Goal: Communication & Community: Answer question/provide support

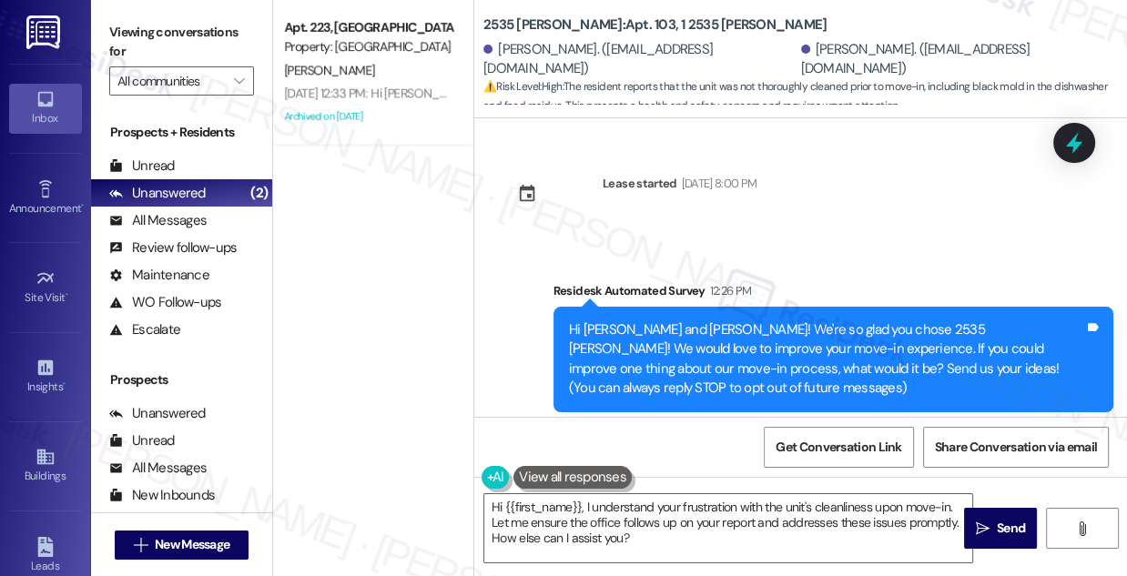
scroll to position [607, 0]
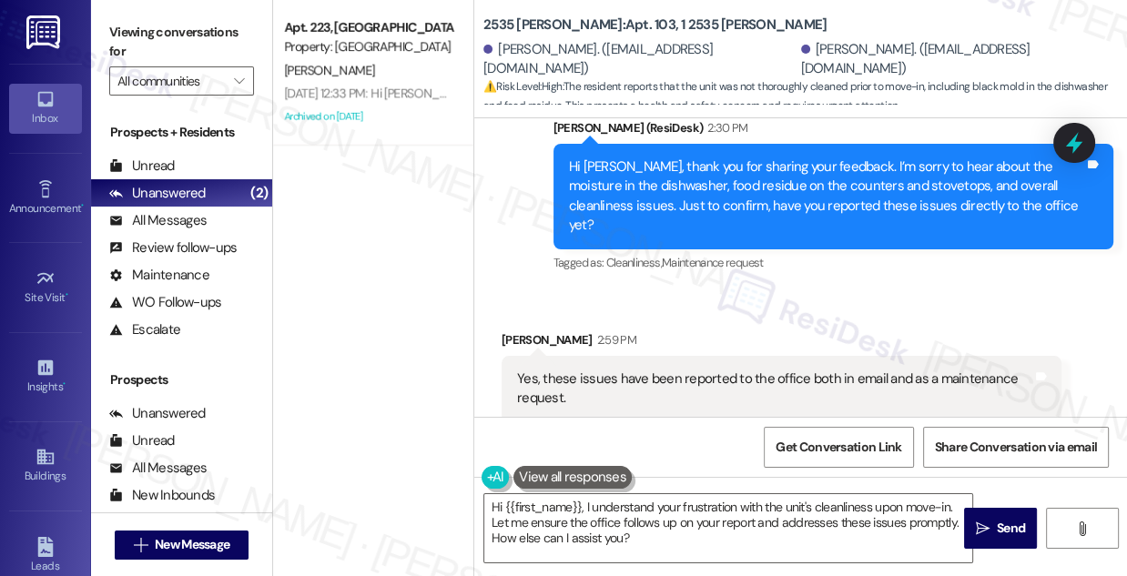
click at [613, 370] on div "Yes, these issues have been reported to the office both in email and as a maint…" at bounding box center [774, 389] width 515 height 39
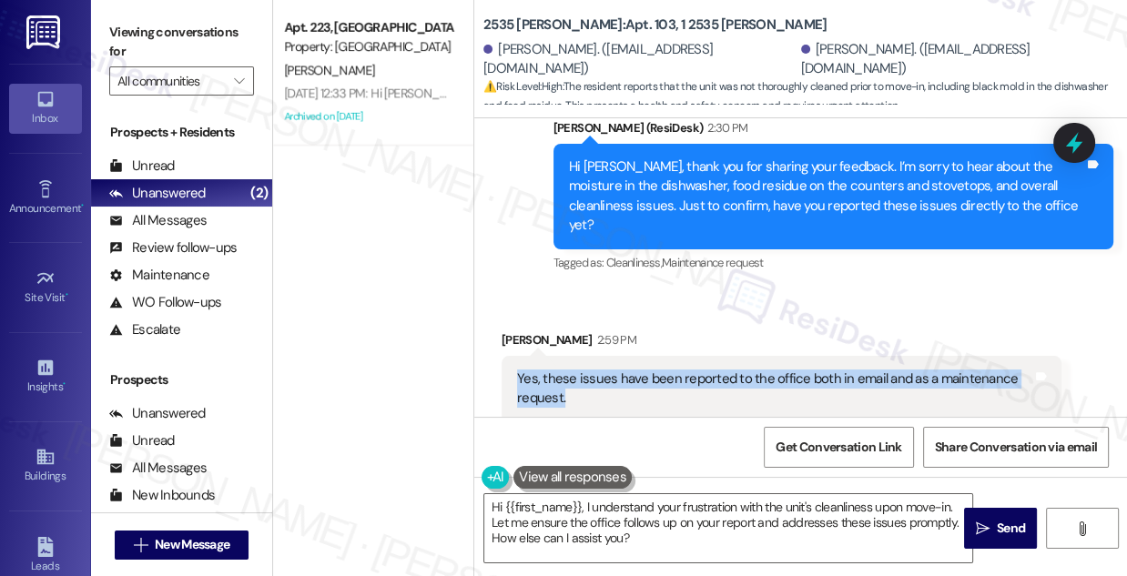
click at [613, 370] on div "Yes, these issues have been reported to the office both in email and as a maint…" at bounding box center [774, 389] width 515 height 39
click at [606, 370] on div "Yes, these issues have been reported to the office both in email and as a maint…" at bounding box center [774, 389] width 515 height 39
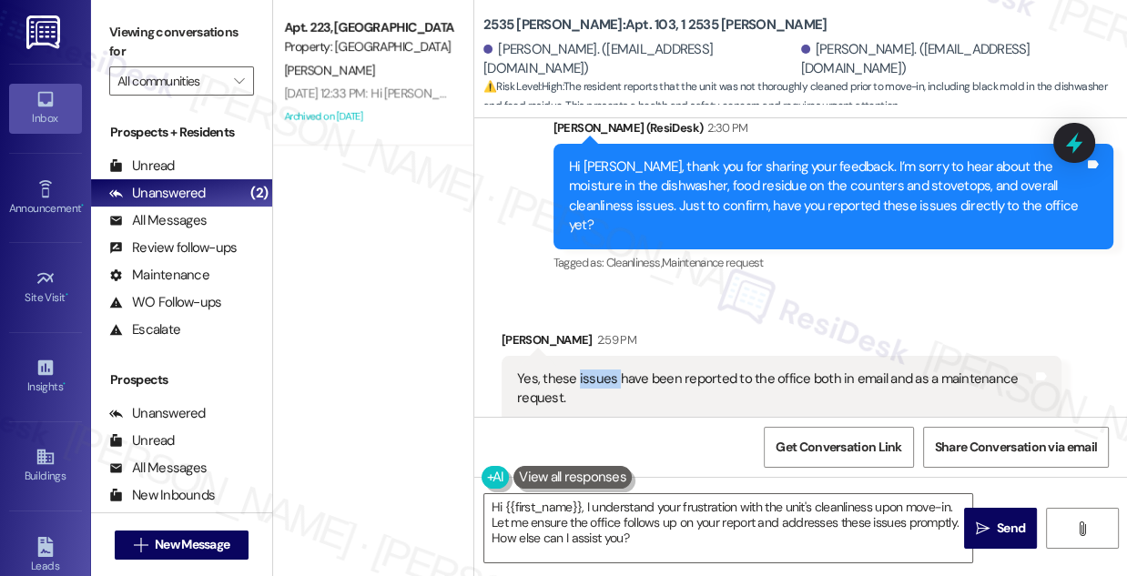
click at [606, 370] on div "Yes, these issues have been reported to the office both in email and as a maint…" at bounding box center [774, 389] width 515 height 39
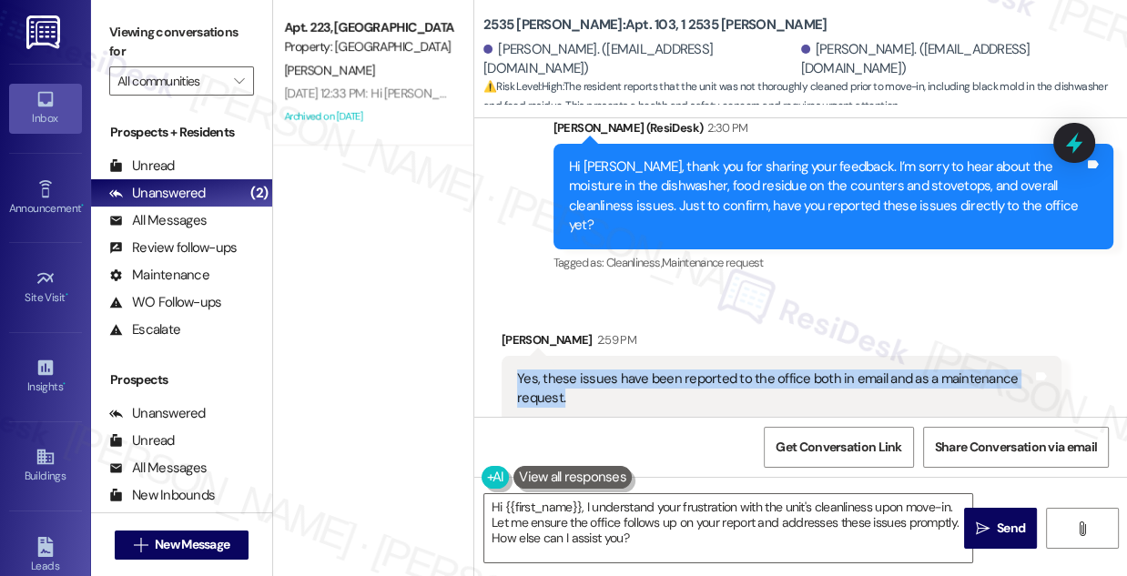
click at [606, 370] on div "Yes, these issues have been reported to the office both in email and as a maint…" at bounding box center [774, 389] width 515 height 39
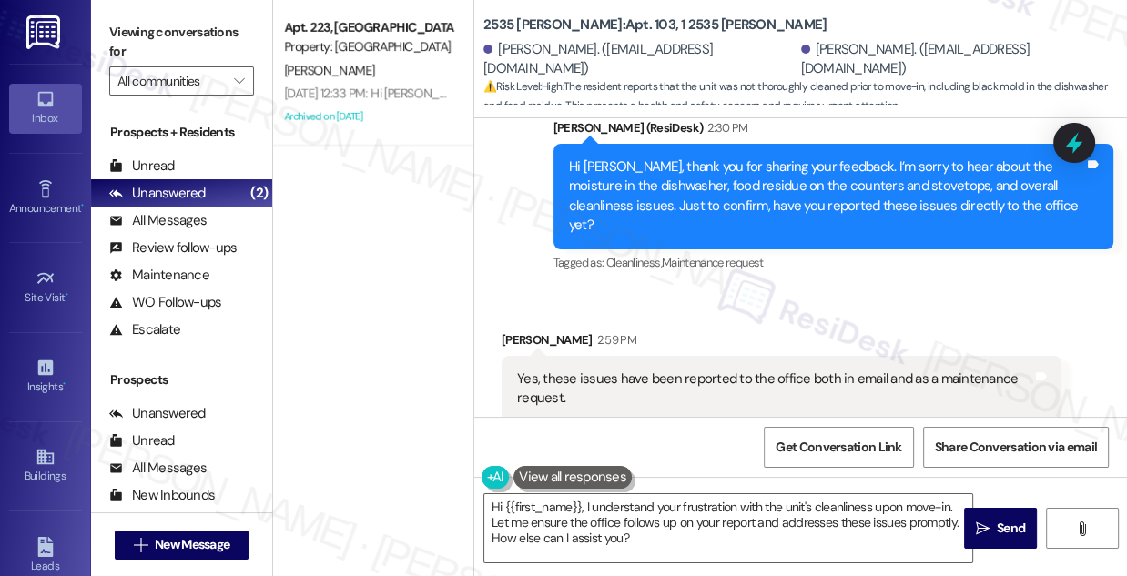
click at [559, 46] on div "Elise Narimatsu. (elisenarimatsu@gmail.com) Likhila Vavilapalli. (vlikhila@gmai…" at bounding box center [806, 59] width 644 height 36
drag, startPoint x: 586, startPoint y: 26, endPoint x: 640, endPoint y: 18, distance: 55.1
click at [640, 18] on b "2535 NW Taylor: Apt. 103, 1 2535 NW Taylor" at bounding box center [655, 24] width 343 height 19
click at [745, 177] on div "Hi Elise, thank you for sharing your feedback. I’m sorry to hear about the mois…" at bounding box center [826, 197] width 515 height 78
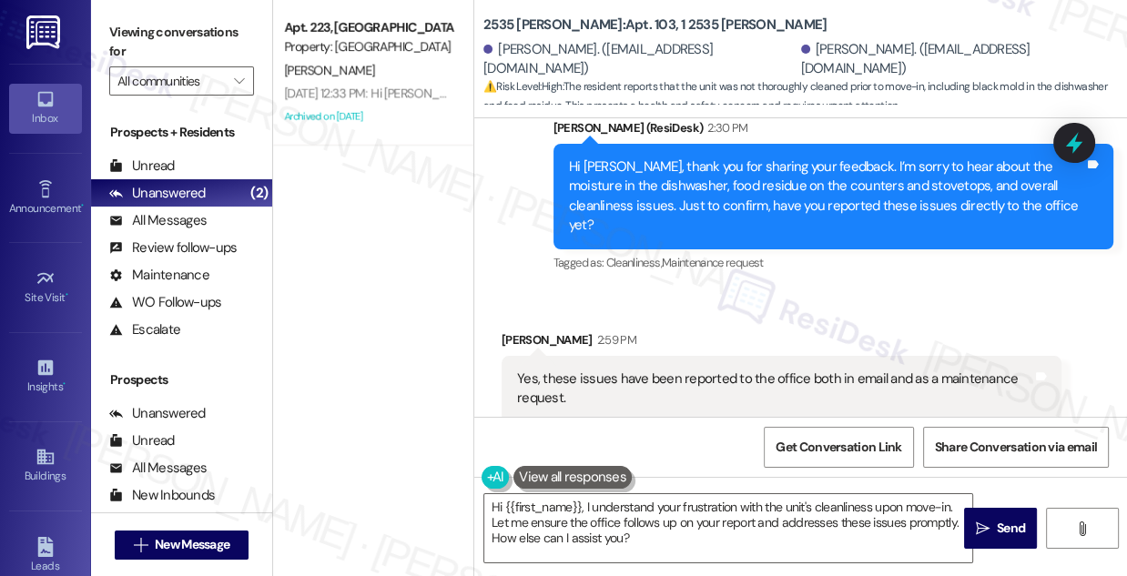
click at [743, 176] on div "Hi Elise, thank you for sharing your feedback. I’m sorry to hear about the mois…" at bounding box center [826, 197] width 515 height 78
click at [876, 179] on div "Hi Elise, thank you for sharing your feedback. I’m sorry to hear about the mois…" at bounding box center [826, 197] width 515 height 78
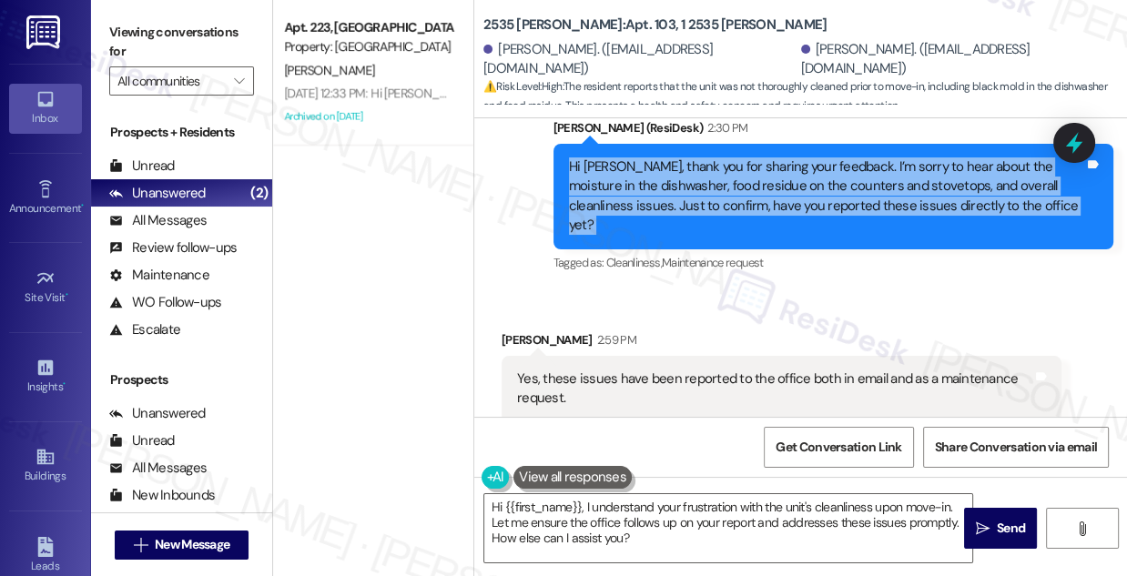
click at [876, 179] on div "Hi Elise, thank you for sharing your feedback. I’m sorry to hear about the mois…" at bounding box center [826, 197] width 515 height 78
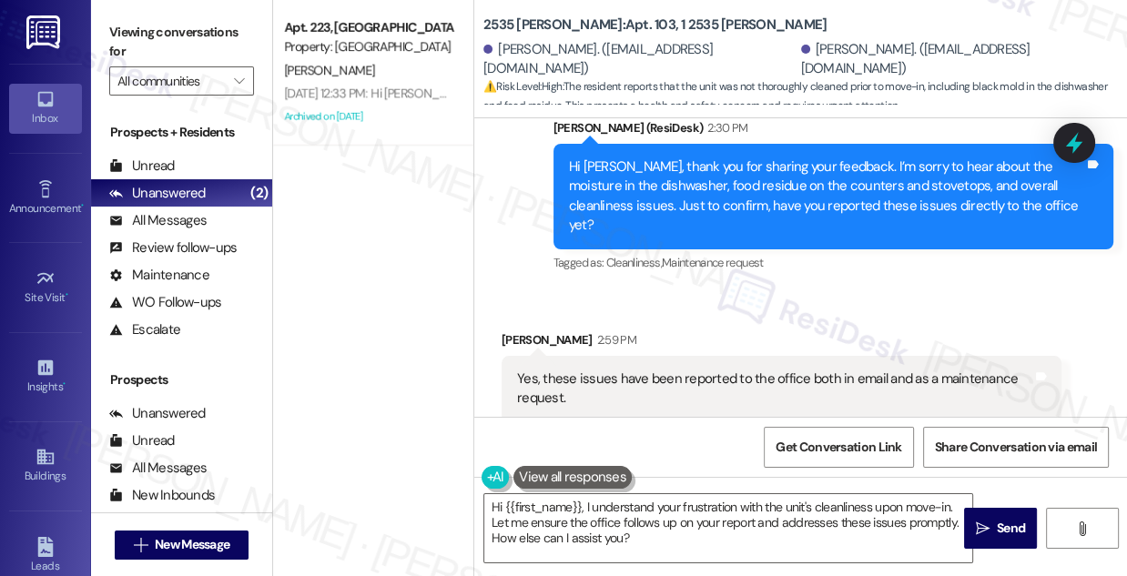
click at [525, 370] on div "Yes, these issues have been reported to the office both in email and as a maint…" at bounding box center [774, 389] width 515 height 39
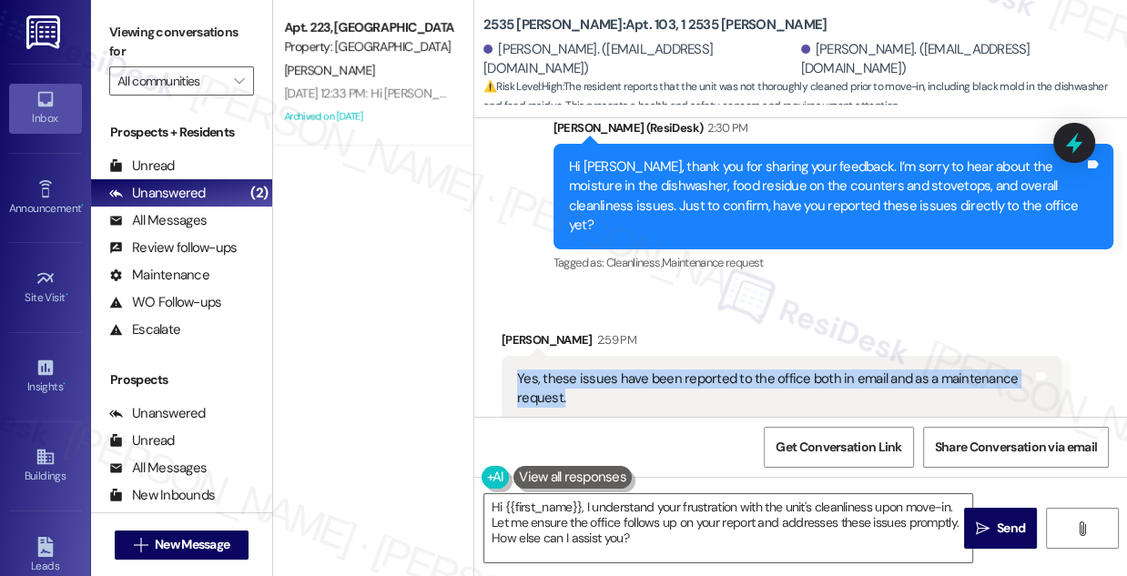
click at [525, 370] on div "Yes, these issues have been reported to the office both in email and as a maint…" at bounding box center [774, 389] width 515 height 39
click at [495, 519] on textarea "Hi {{first_name}}, I understand your frustration with the unit's cleanliness up…" at bounding box center [729, 529] width 488 height 68
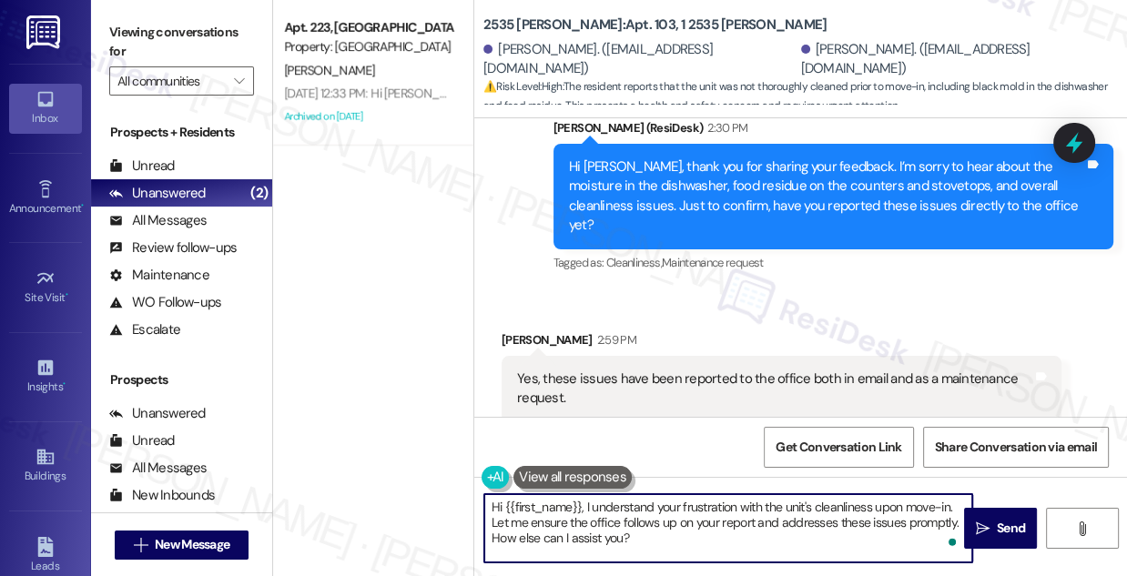
click at [495, 519] on textarea "Hi {{first_name}}, I understand your frustration with the unit's cleanliness up…" at bounding box center [729, 529] width 488 height 68
click at [721, 191] on div "Hi Elise, thank you for sharing your feedback. I’m sorry to hear about the mois…" at bounding box center [826, 197] width 515 height 78
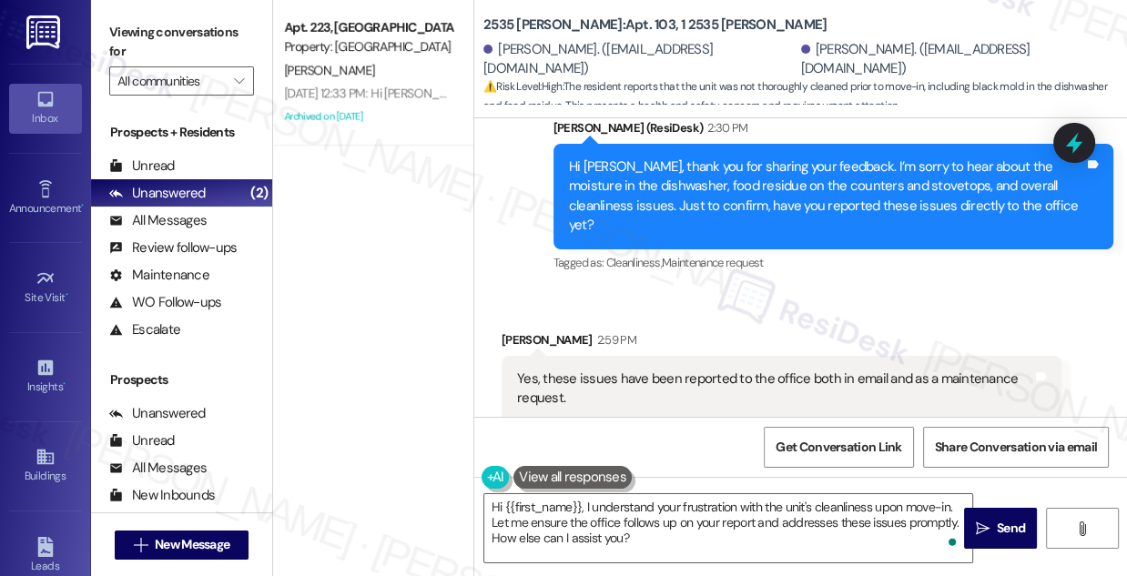
click at [721, 191] on div "Hi Elise, thank you for sharing your feedback. I’m sorry to hear about the mois…" at bounding box center [826, 197] width 515 height 78
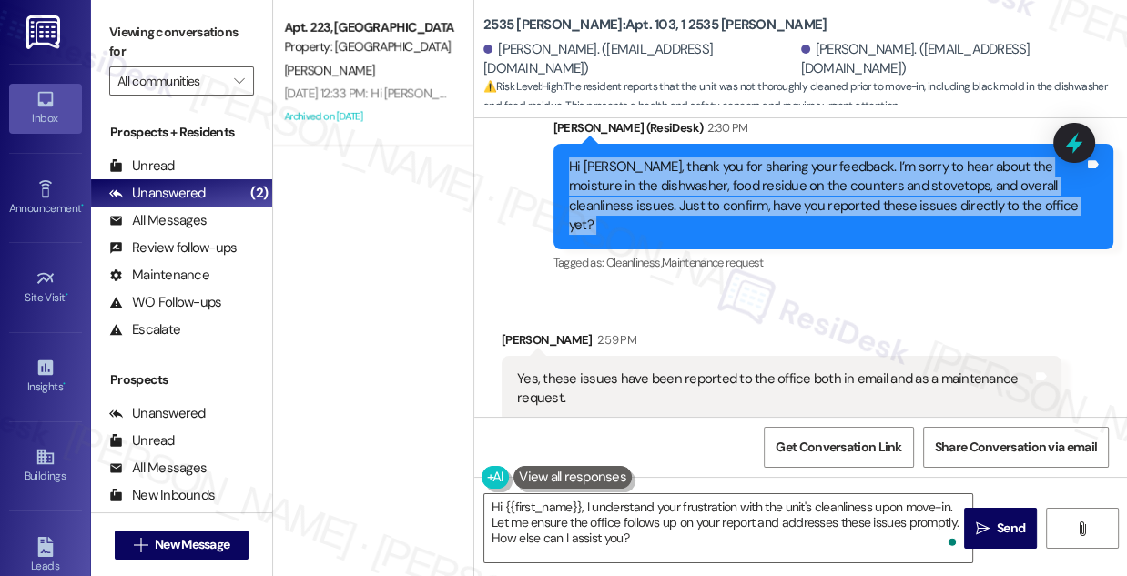
click at [721, 191] on div "Hi Elise, thank you for sharing your feedback. I’m sorry to hear about the mois…" at bounding box center [826, 197] width 515 height 78
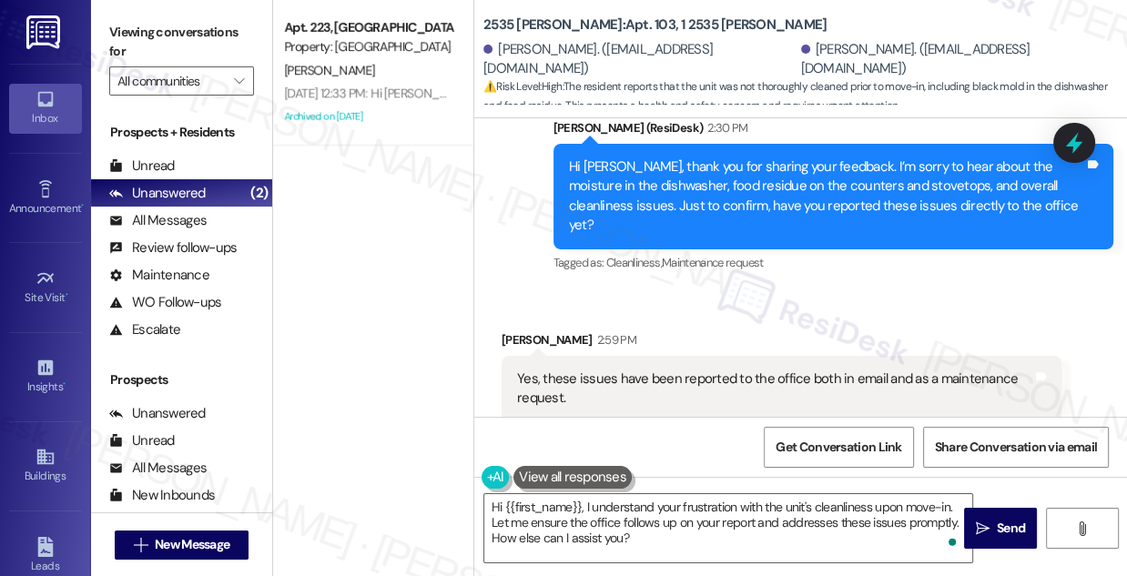
click at [678, 356] on div "Yes, these issues have been reported to the office both in email and as a maint…" at bounding box center [782, 389] width 560 height 66
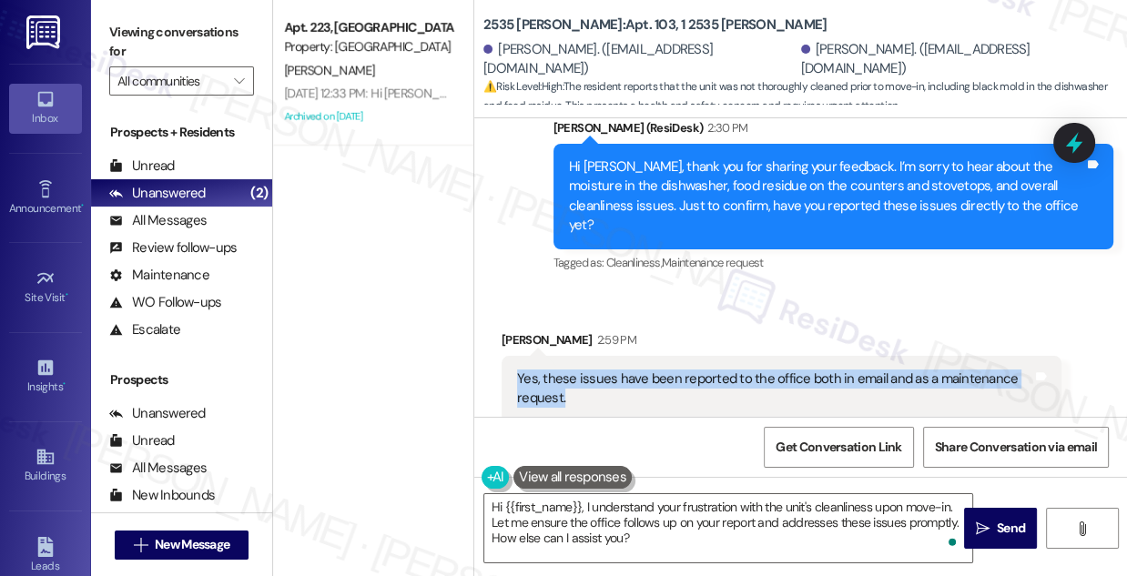
click at [678, 356] on div "Yes, these issues have been reported to the office both in email and as a maint…" at bounding box center [782, 389] width 560 height 66
click at [624, 370] on div "Yes, these issues have been reported to the office both in email and as a maint…" at bounding box center [774, 389] width 515 height 39
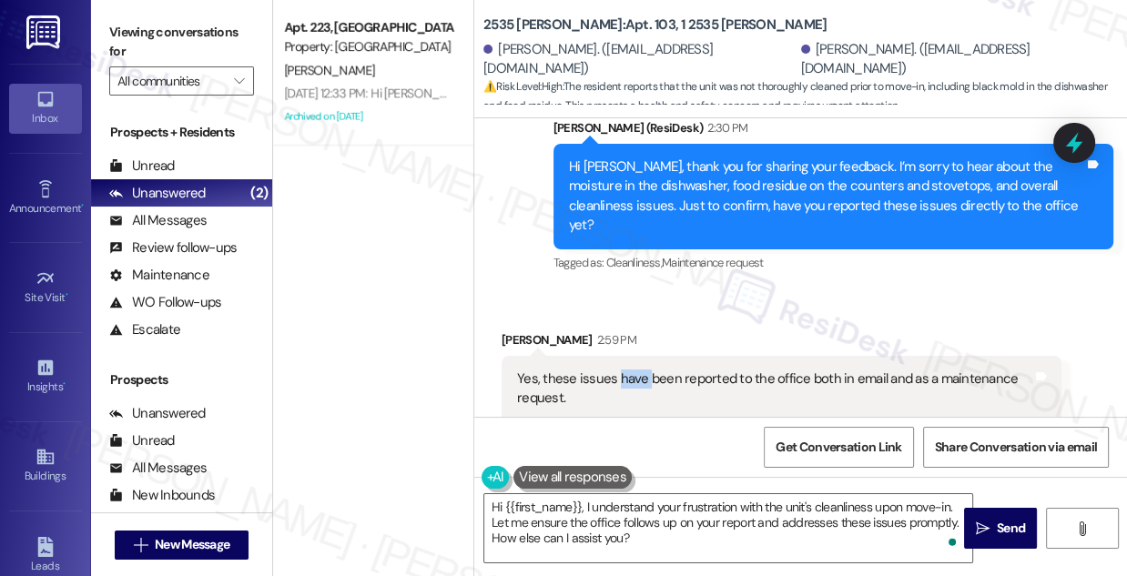
click at [624, 370] on div "Yes, these issues have been reported to the office both in email and as a maint…" at bounding box center [774, 389] width 515 height 39
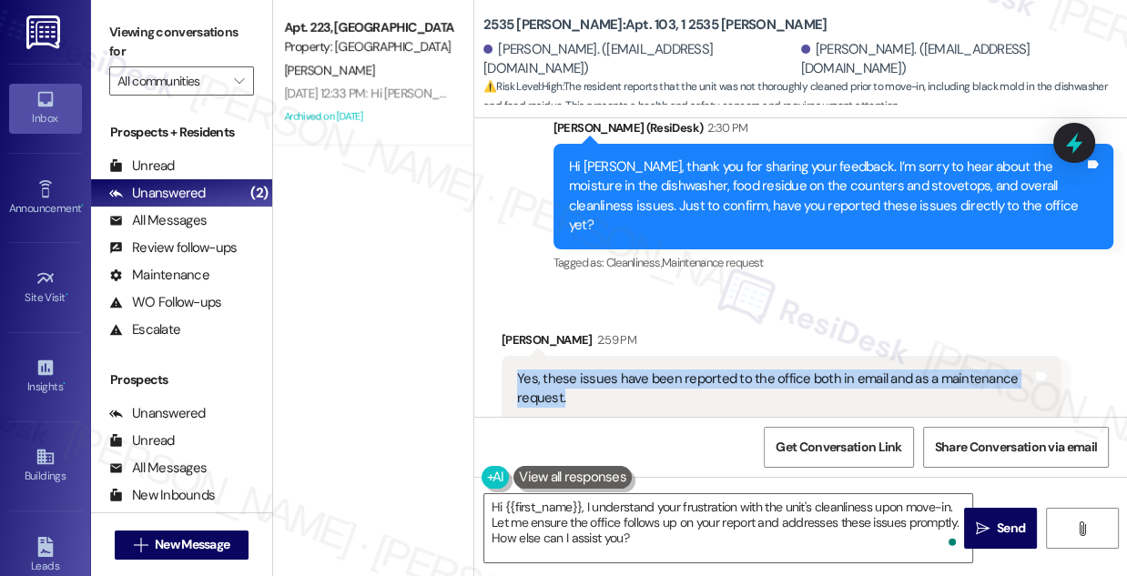
click at [624, 370] on div "Yes, these issues have been reported to the office both in email and as a maint…" at bounding box center [774, 389] width 515 height 39
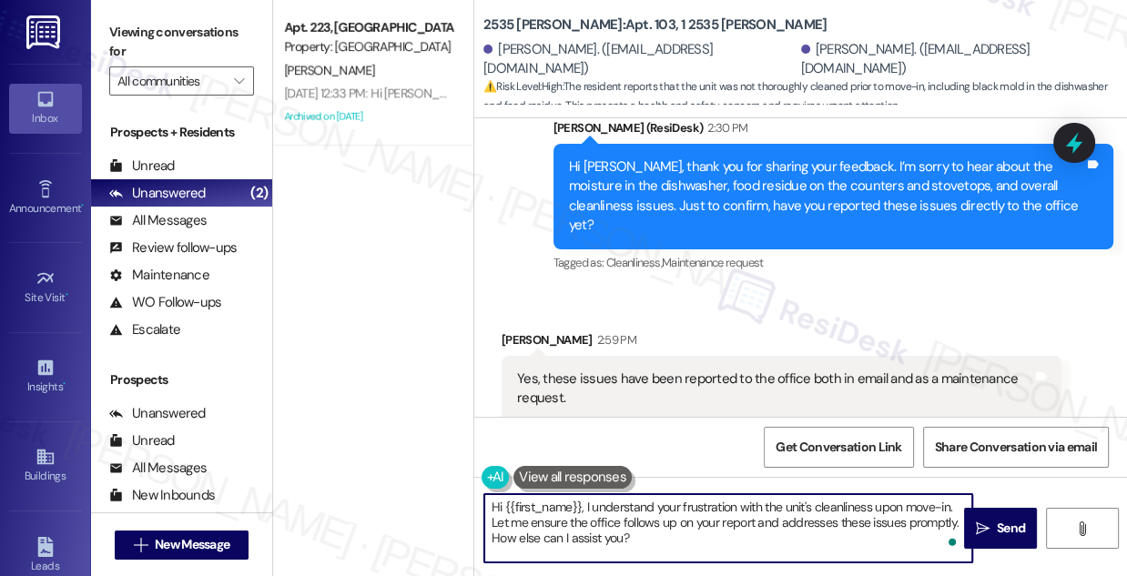
click at [602, 532] on textarea "Hi {{first_name}}, I understand your frustration with the unit's cleanliness up…" at bounding box center [729, 529] width 488 height 68
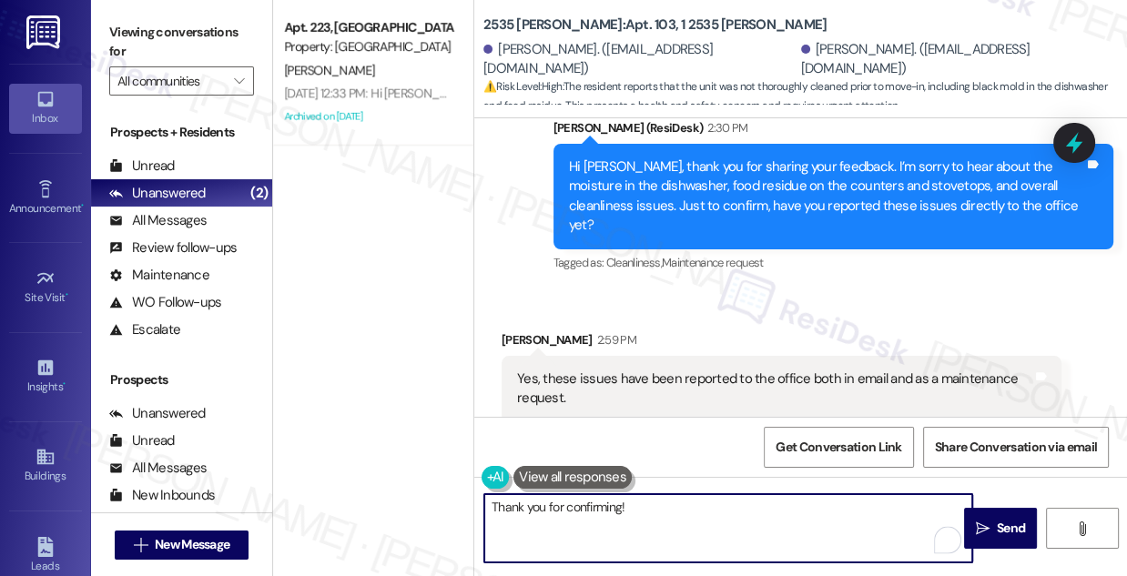
click at [587, 169] on div "Hi Elise, thank you for sharing your feedback. I’m sorry to hear about the mois…" at bounding box center [826, 197] width 515 height 78
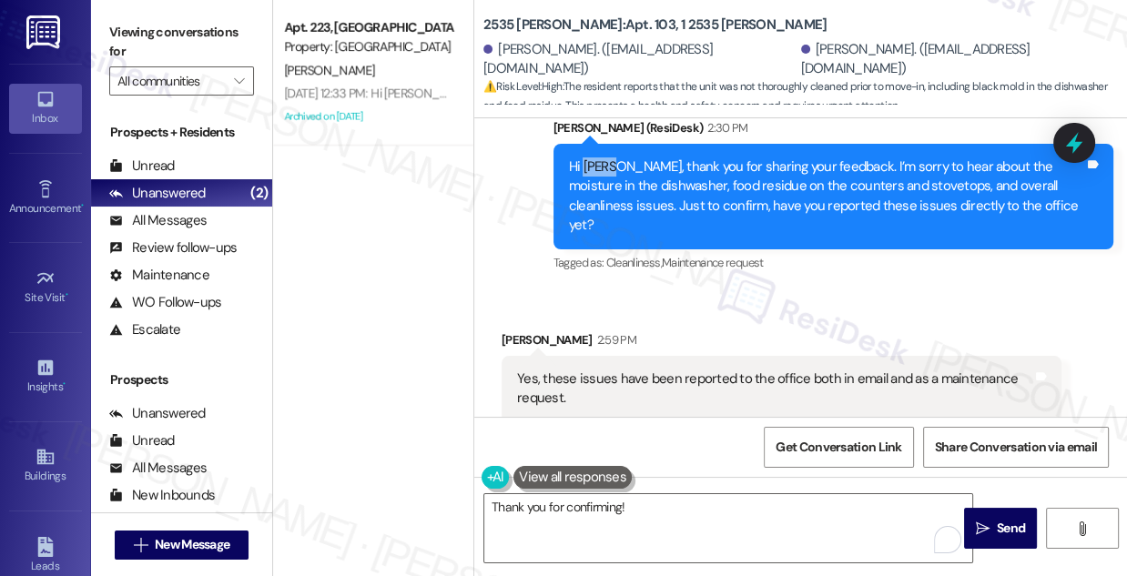
click at [587, 169] on div "Hi Elise, thank you for sharing your feedback. I’m sorry to hear about the mois…" at bounding box center [826, 197] width 515 height 78
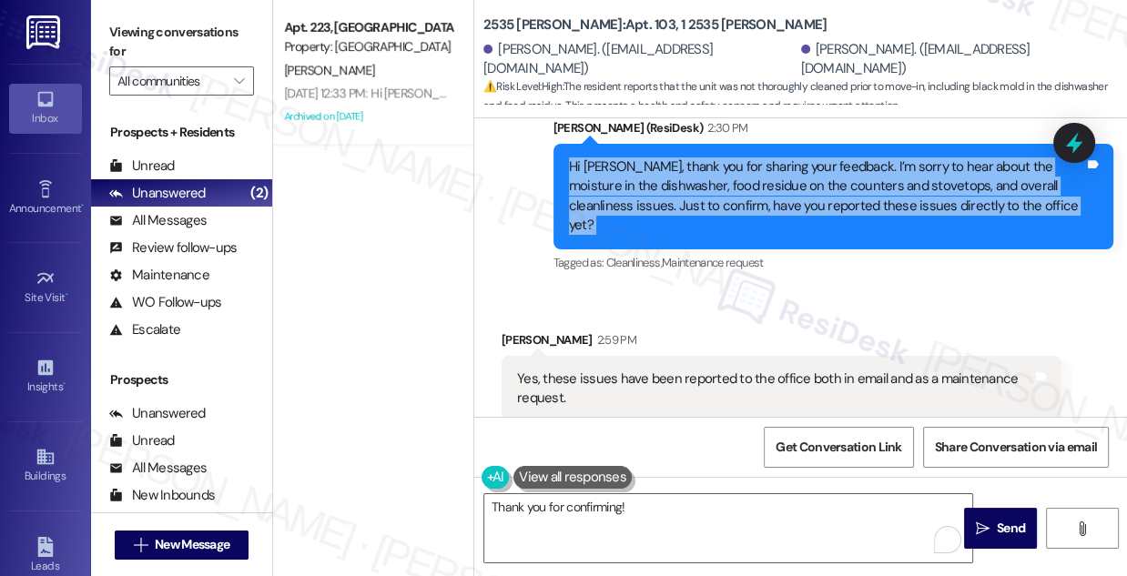
click at [587, 169] on div "Hi Elise, thank you for sharing your feedback. I’m sorry to hear about the mois…" at bounding box center [826, 197] width 515 height 78
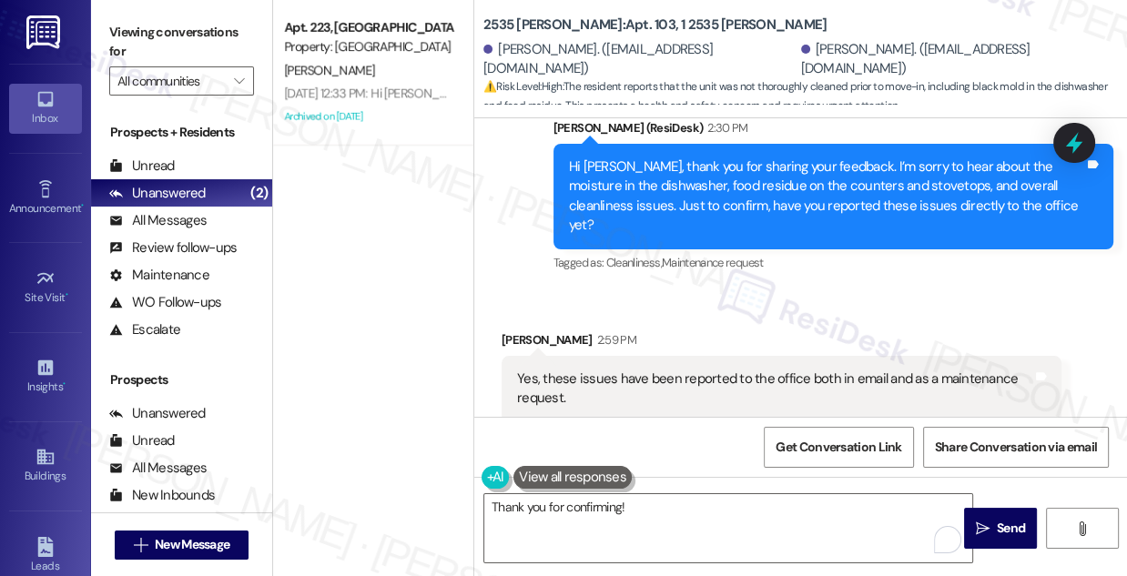
click at [627, 370] on div "Yes, these issues have been reported to the office both in email and as a maint…" at bounding box center [774, 389] width 515 height 39
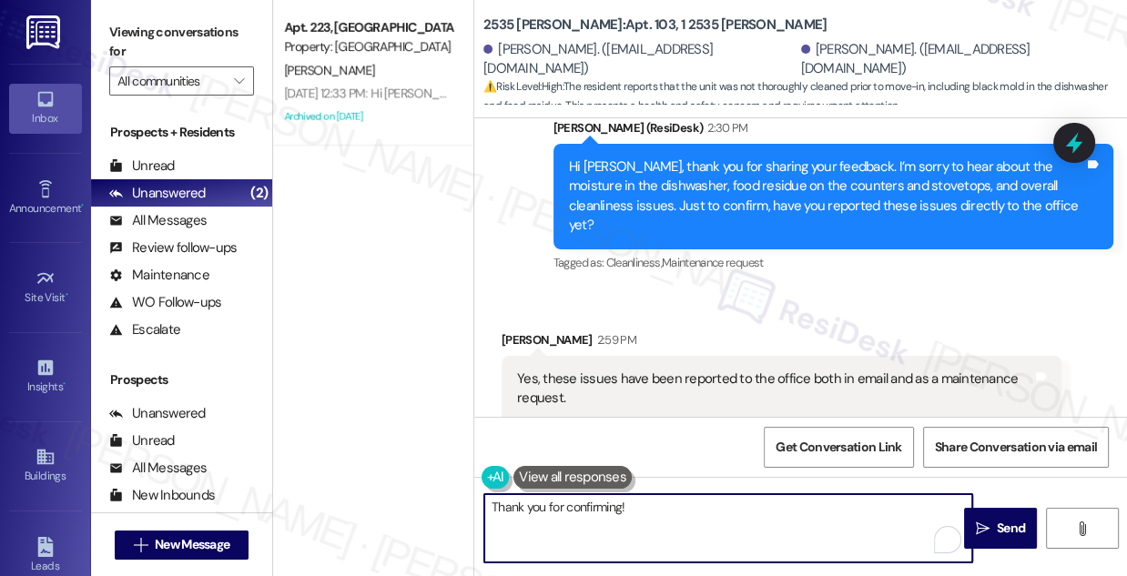
click at [661, 515] on textarea "Thank you for confirming!" at bounding box center [729, 529] width 488 height 68
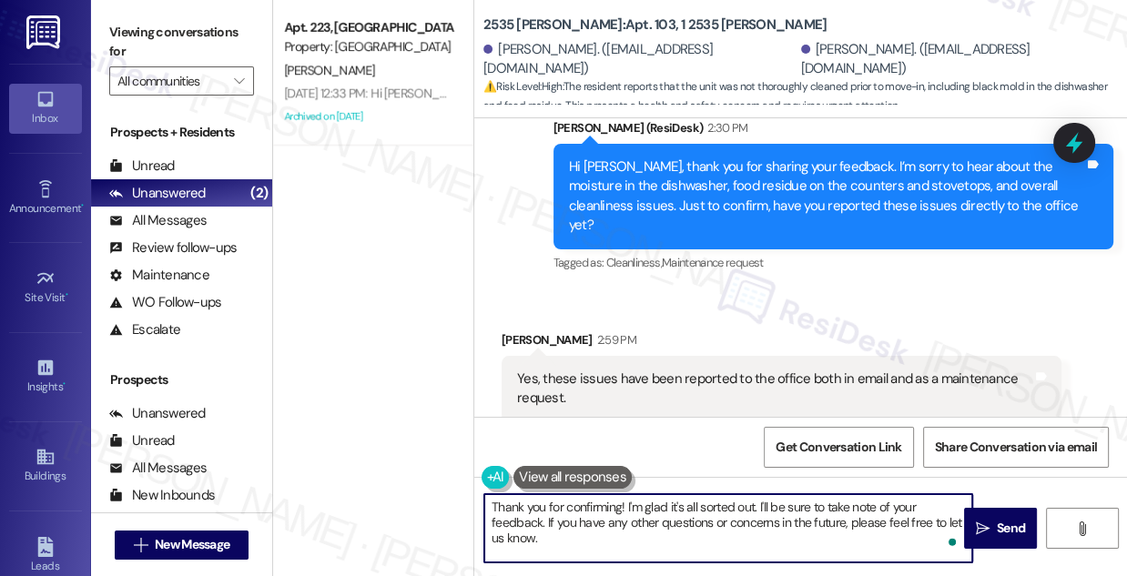
type textarea "Thank you for confirming! I'm glad it's all sorted out. I'll be sure to take no…"
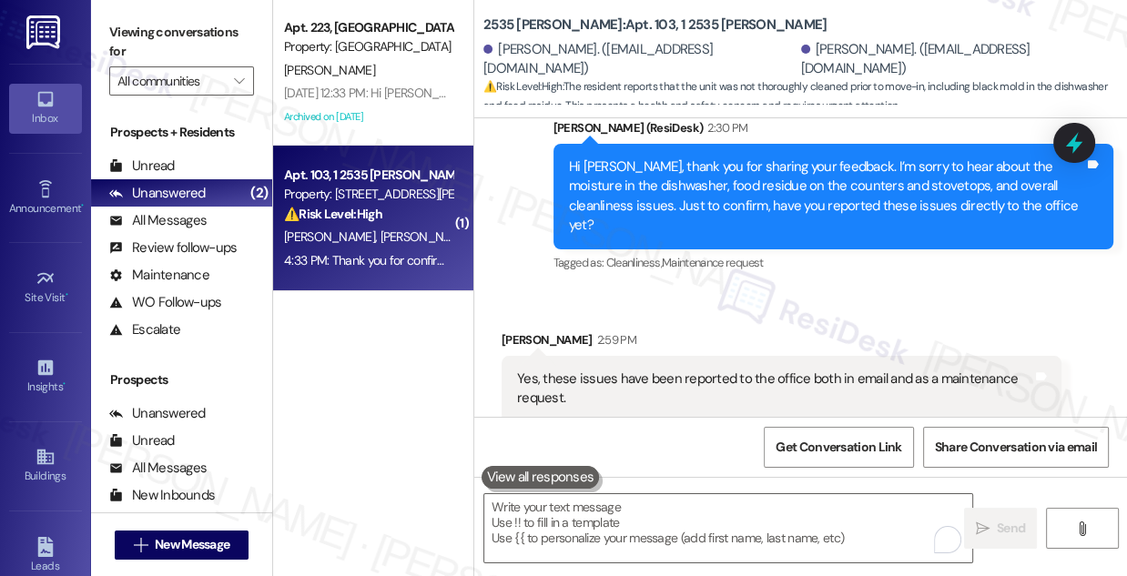
click at [175, 18] on label "Viewing conversations for" at bounding box center [181, 42] width 145 height 48
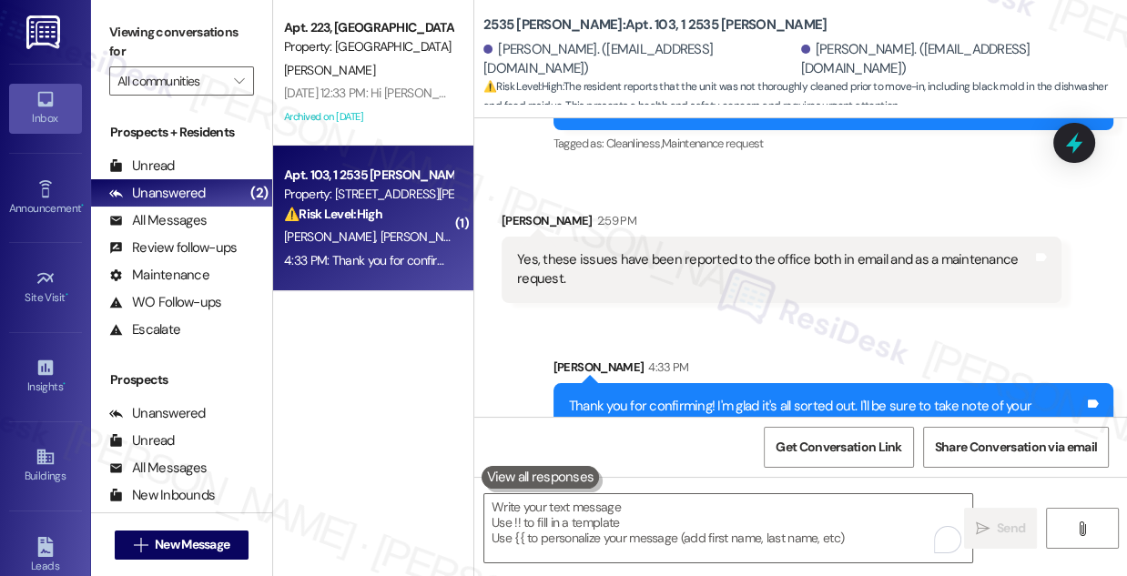
scroll to position [772, 0]
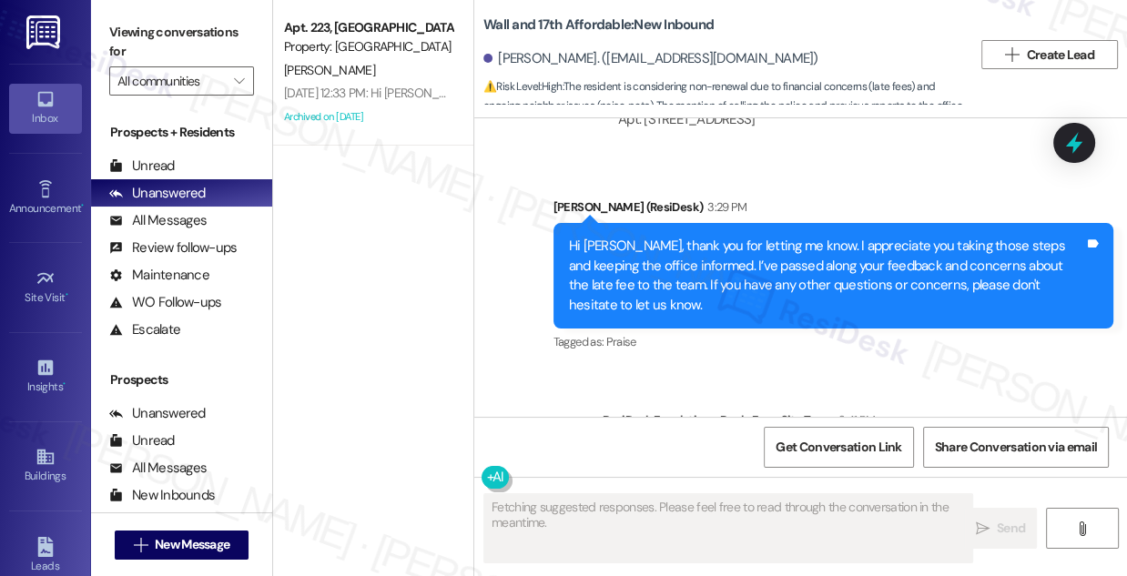
scroll to position [2242, 0]
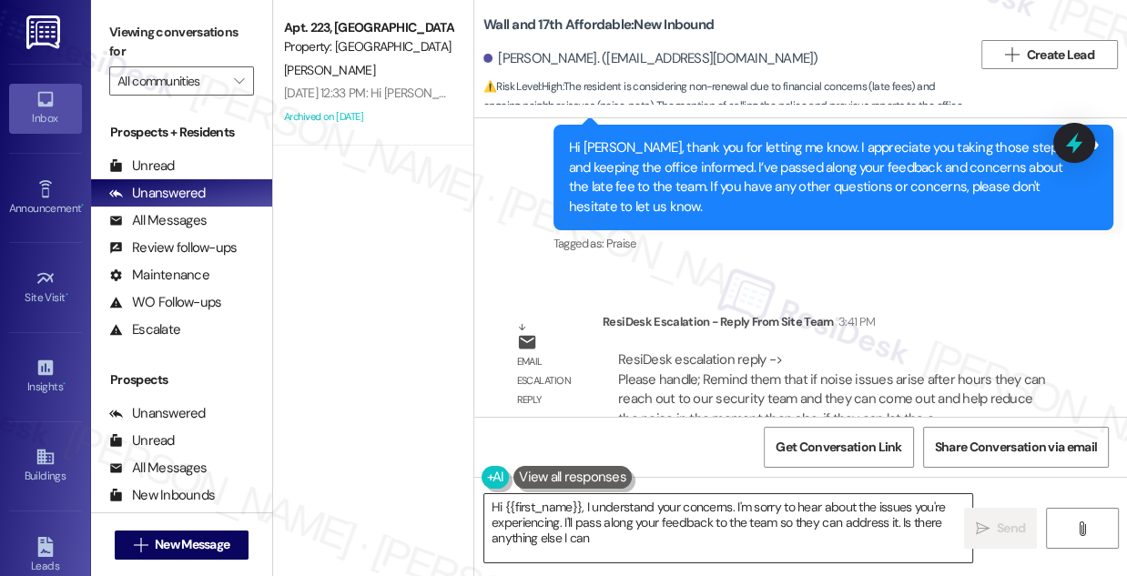
click at [650, 512] on textarea "Hi {{first_name}}, I understand your concerns. I'm sorry to hear about the issu…" at bounding box center [729, 529] width 488 height 68
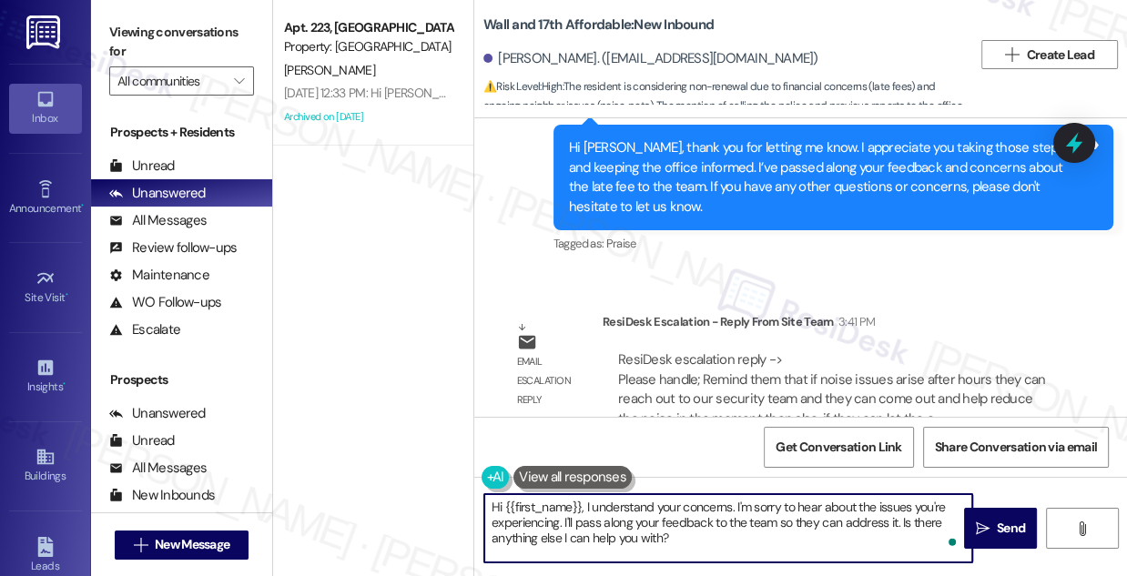
click at [643, 536] on textarea "Hi {{first_name}}, I understand your concerns. I'm sorry to hear about the issu…" at bounding box center [729, 529] width 488 height 68
drag, startPoint x: 716, startPoint y: 536, endPoint x: 585, endPoint y: 504, distance: 135.2
click at [585, 504] on textarea "Hi {{first_name}}, I understand your concerns. I'm sorry to hear about the issu…" at bounding box center [729, 529] width 488 height 68
paste textarea "Remind them that if noise issues arise after hours they can reach out to our se…"
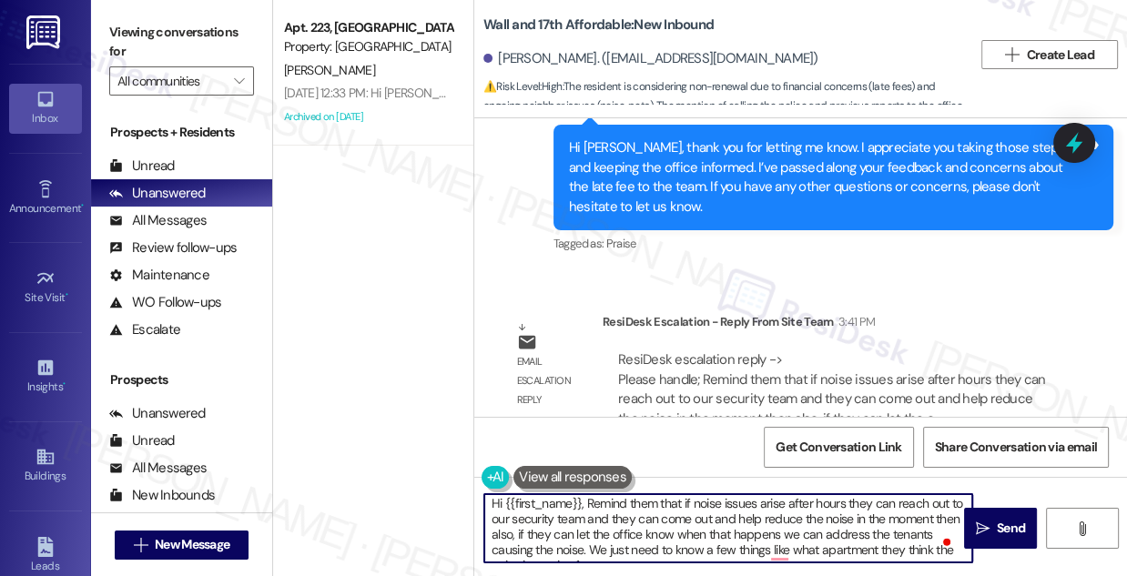
scroll to position [0, 0]
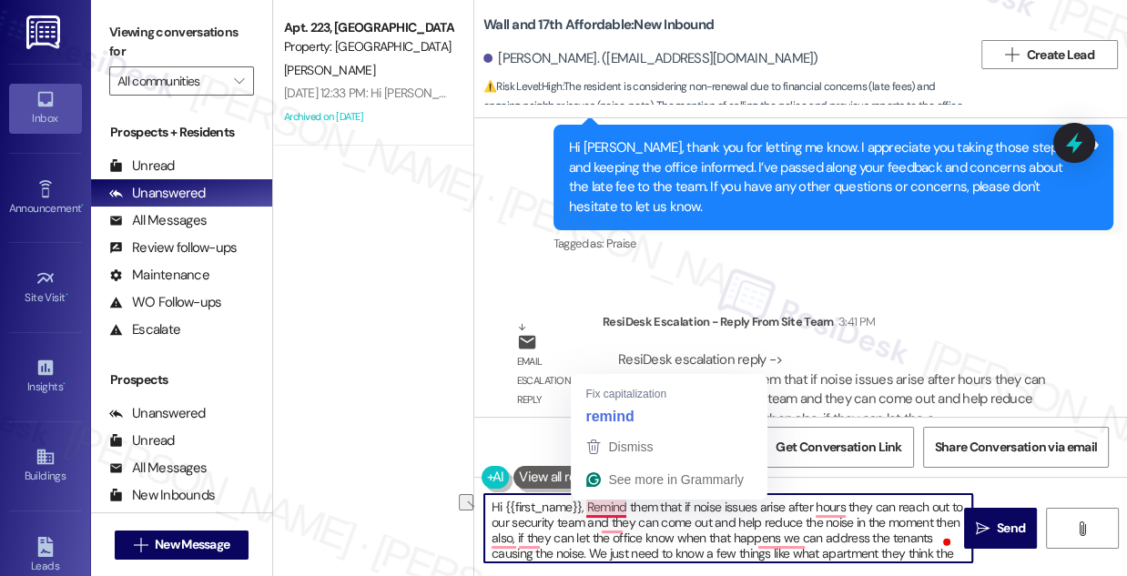
drag, startPoint x: 656, startPoint y: 506, endPoint x: 587, endPoint y: 505, distance: 68.3
click at [587, 505] on textarea "Hi {{first_name}}, Remind them that if noise issues arise after hours they can …" at bounding box center [729, 529] width 488 height 68
click at [646, 512] on textarea "Hi {{first_name}}, Remind them that if noise issues arise after hours they can …" at bounding box center [729, 529] width 488 height 68
drag, startPoint x: 683, startPoint y: 505, endPoint x: 588, endPoint y: 504, distance: 94.7
click at [588, 504] on textarea "Hi {{first_name}}, Remind them that if noise issues arise after hours they can …" at bounding box center [729, 529] width 488 height 68
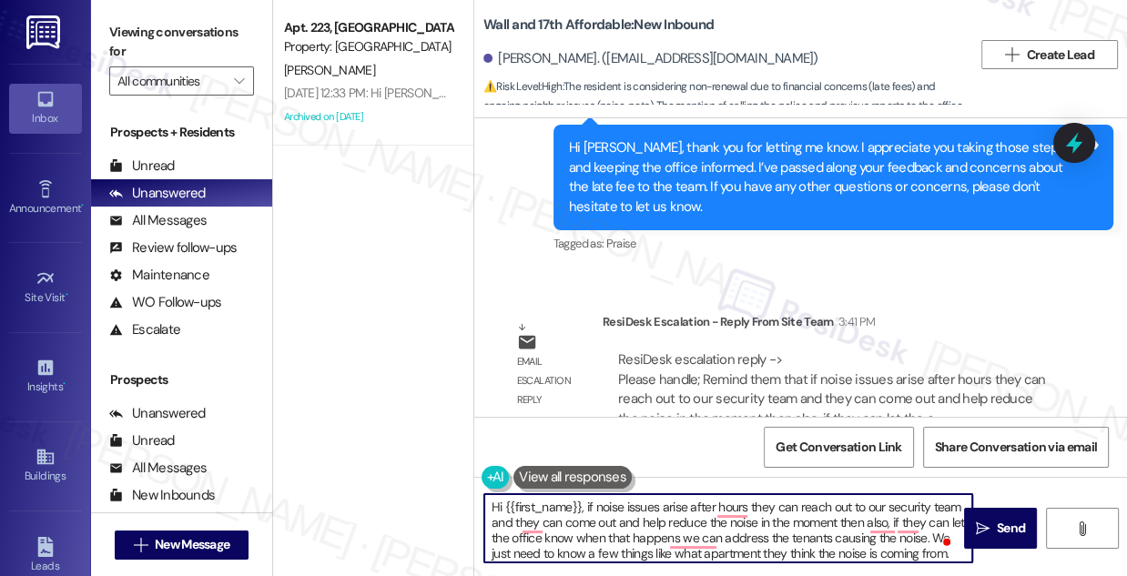
click at [762, 505] on textarea "Hi {{first_name}}, if noise issues arise after hours they can reach out to our …" at bounding box center [729, 529] width 488 height 68
click at [529, 524] on textarea "Hi {{first_name}}, if noise issues arise after hours you can reach out to our s…" at bounding box center [729, 529] width 488 height 68
click at [910, 519] on textarea "Hi {{first_name}}, if noise issues arise after hours you can reach out to our s…" at bounding box center [729, 529] width 488 height 68
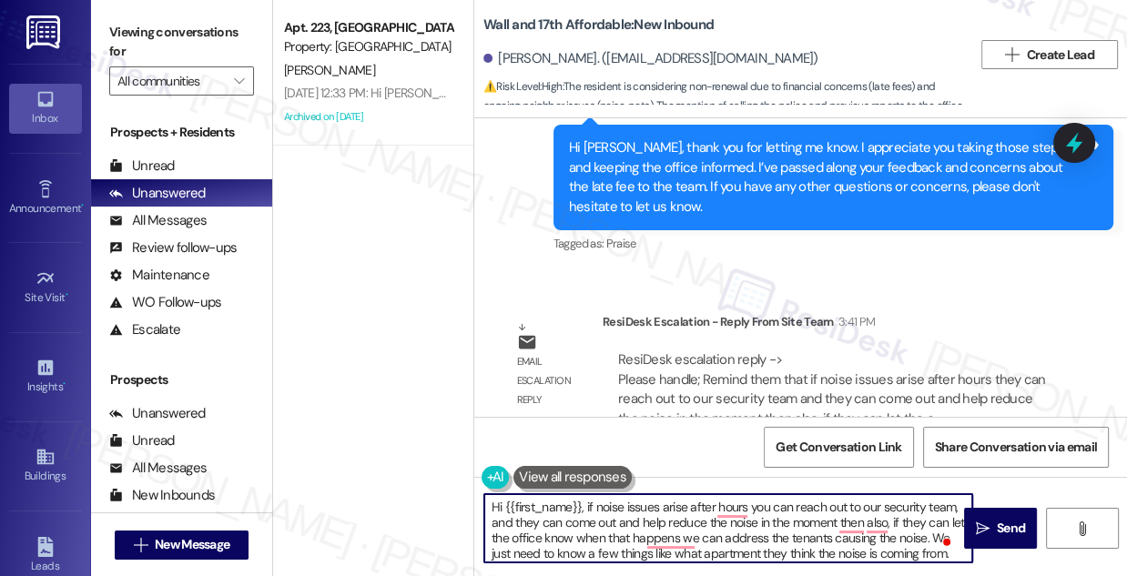
click at [910, 519] on textarea "Hi {{first_name}}, if noise issues arise after hours you can reach out to our s…" at bounding box center [729, 529] width 488 height 68
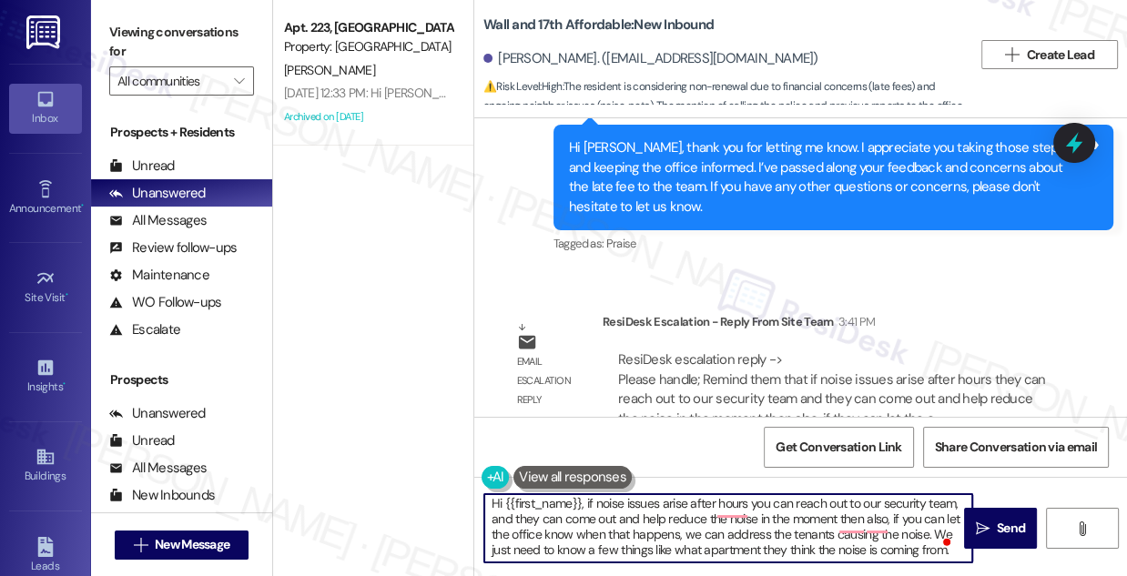
scroll to position [5, 0]
click at [813, 505] on textarea "Hi {{first_name}}, if noise issues arise after hours you can reach out to our s…" at bounding box center [729, 529] width 488 height 68
drag, startPoint x: 928, startPoint y: 532, endPoint x: 947, endPoint y: 548, distance: 25.2
click at [958, 556] on html "Inbox Go to Inbox Announcement • Send A Text Announcement Site Visit • Go to Si…" at bounding box center [563, 288] width 1127 height 576
click at [771, 556] on textarea "Hi {{first_name}}, if noise issues arise after hours you can reach out to our s…" at bounding box center [729, 529] width 488 height 68
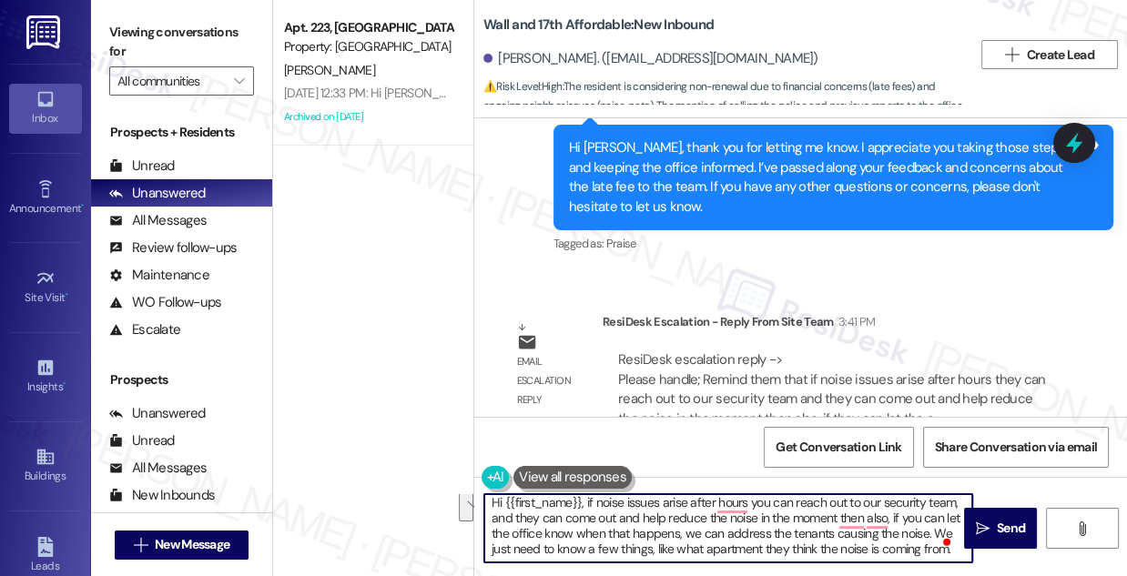
click at [772, 536] on textarea "Hi {{first_name}}, if noise issues arise after hours you can reach out to our s…" at bounding box center [729, 529] width 488 height 68
click at [788, 549] on textarea "Hi {{first_name}}, if noise issues arise after hours you can reach out to our s…" at bounding box center [729, 529] width 488 height 68
drag, startPoint x: 931, startPoint y: 534, endPoint x: 951, endPoint y: 557, distance: 31.0
click at [951, 557] on textarea "Hi {{first_name}}, if noise issues arise after hours you can reach out to our s…" at bounding box center [729, 529] width 488 height 68
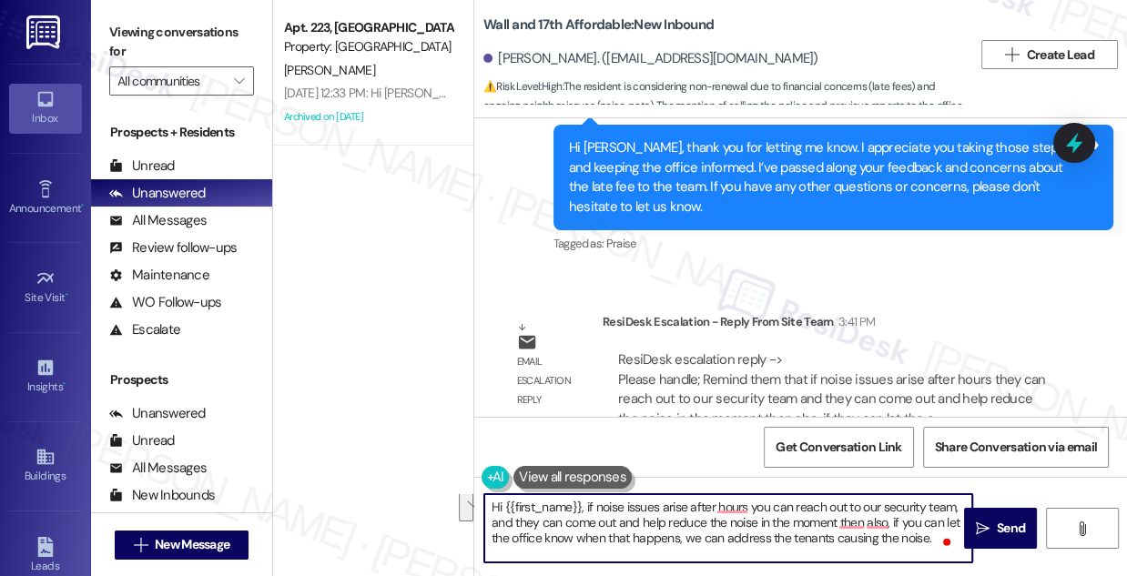
scroll to position [0, 0]
click at [692, 505] on textarea "Hi {{first_name}}, if noise issues arise after hours, you can reach out to our …" at bounding box center [729, 529] width 488 height 68
click at [585, 529] on textarea "Hi {{first_name}}, if noise issues arise after hours, you can reach out to our …" at bounding box center [729, 529] width 488 height 68
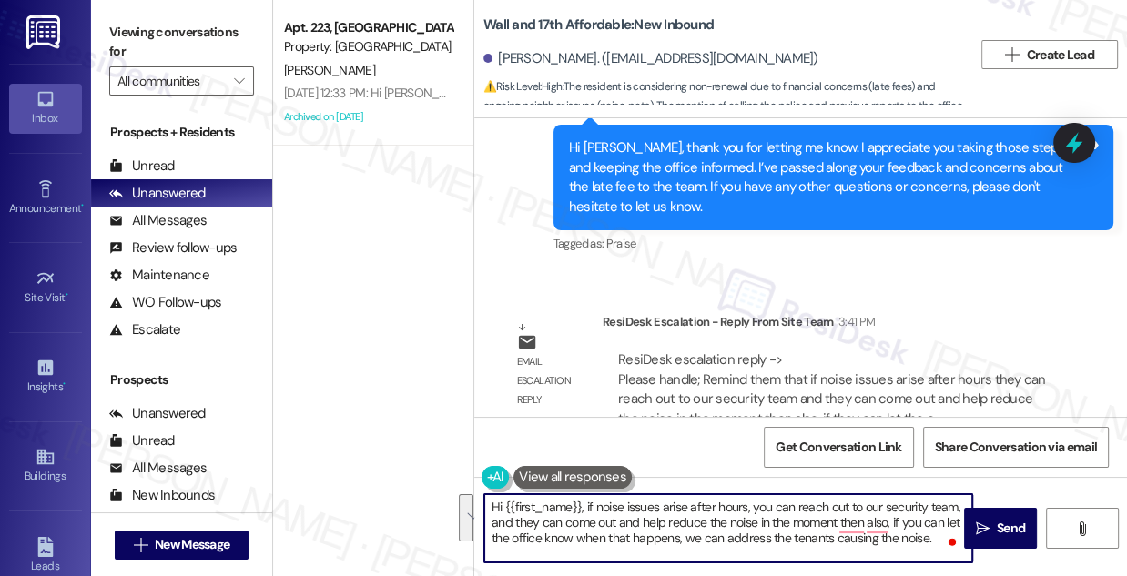
click at [585, 529] on textarea "Hi {{first_name}}, if noise issues arise after hours, you can reach out to our …" at bounding box center [729, 529] width 488 height 68
click at [551, 534] on textarea "Hi {{first_name}}, if noise issues arise after hours, you can reach out to our …" at bounding box center [729, 529] width 488 height 68
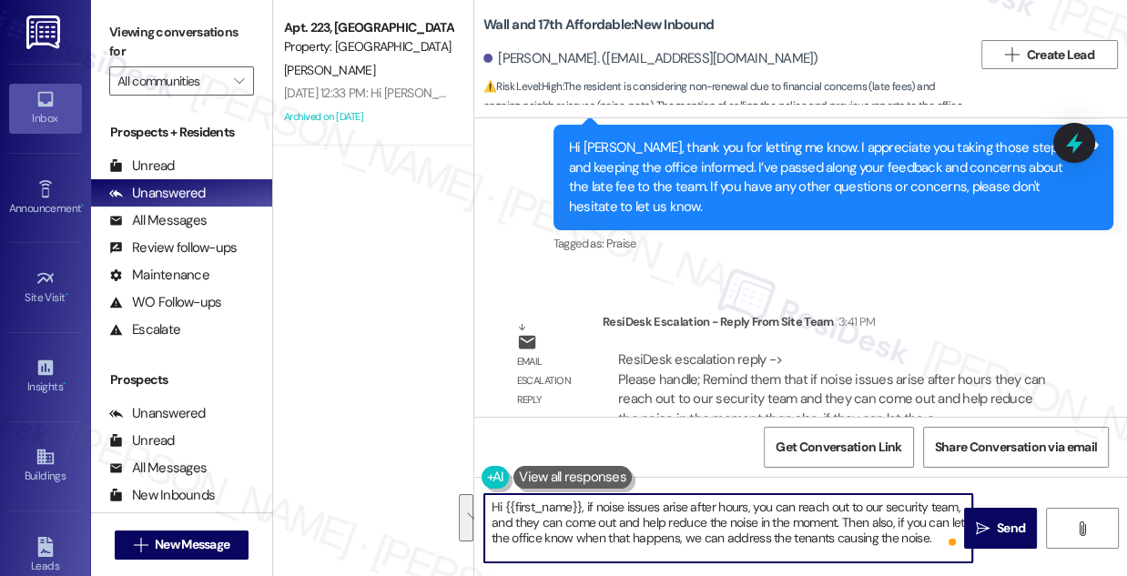
click at [659, 528] on textarea "Hi {{first_name}}, if noise issues arise after hours, you can reach out to our …" at bounding box center [729, 529] width 488 height 68
click at [617, 514] on textarea "Hi {{first_name}}, if noise issues arise after hours, you can reach out to our …" at bounding box center [729, 529] width 488 height 68
click at [614, 514] on textarea "Hi {{first_name}}, if noise issues arise after hours, you can reach out to our …" at bounding box center [729, 529] width 488 height 68
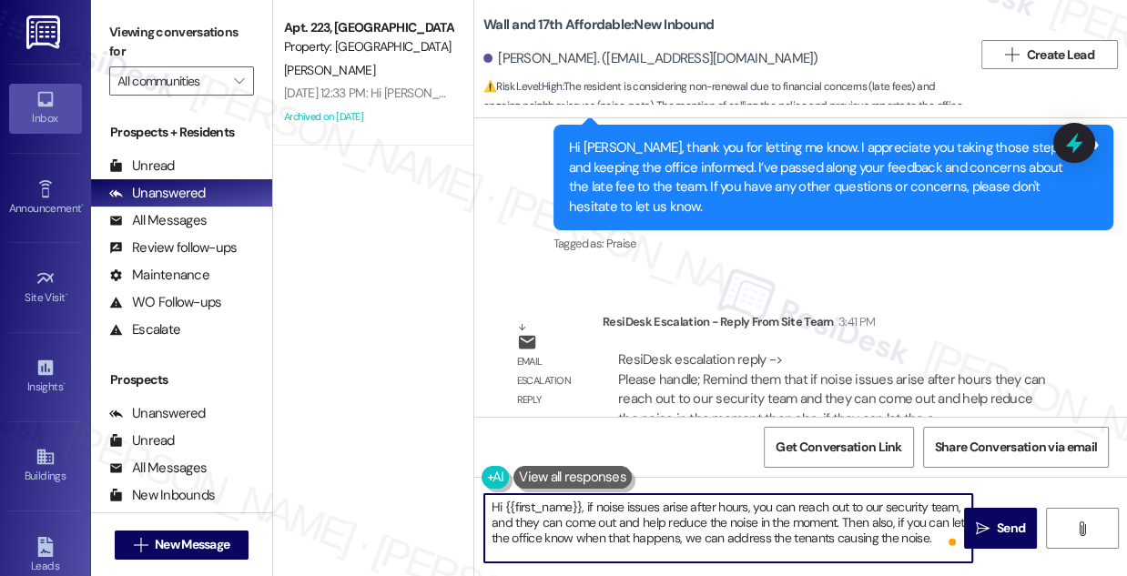
click at [614, 514] on textarea "Hi {{first_name}}, if noise issues arise after hours, you can reach out to our …" at bounding box center [729, 529] width 488 height 68
click at [585, 504] on textarea "Hi {{first_name}}, if noise issues arise after hours, you can reach out to our …" at bounding box center [729, 529] width 488 height 68
drag, startPoint x: 850, startPoint y: 506, endPoint x: 750, endPoint y: 512, distance: 99.4
click at [752, 512] on textarea "Hi {{first_name}}, regarding your noise concerns. if noise issues arise after h…" at bounding box center [729, 529] width 488 height 68
click at [619, 530] on textarea "Hi {{first_name}}, regarding your noise concerns. If it happens after hours, yo…" at bounding box center [729, 529] width 488 height 68
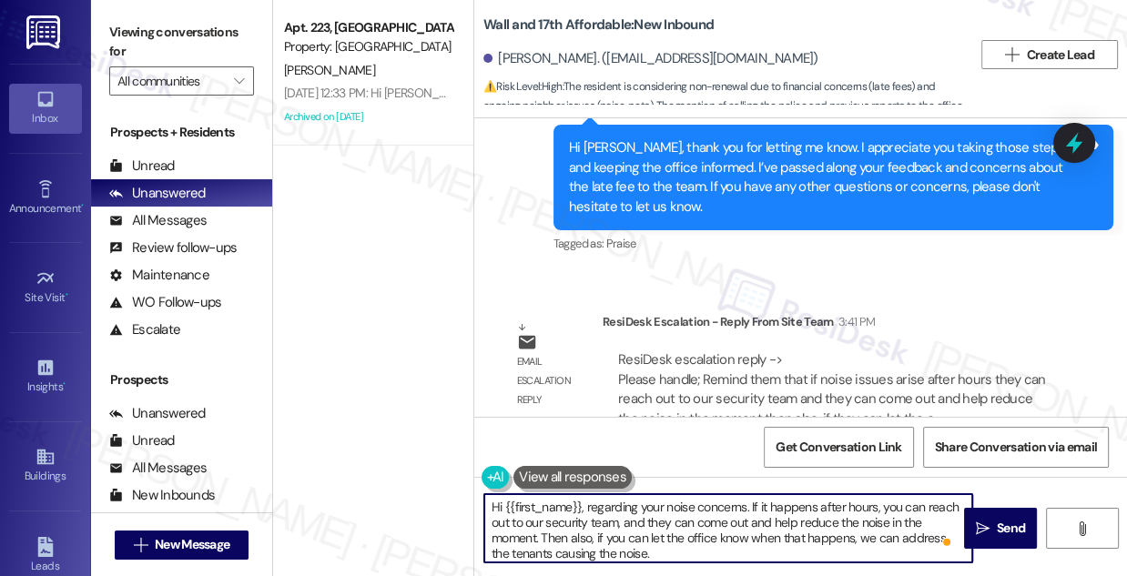
click at [619, 530] on textarea "Hi {{first_name}}, regarding your noise concerns. If it happens after hours, yo…" at bounding box center [729, 529] width 488 height 68
click at [592, 521] on textarea "Hi {{first_name}}, regarding your noise concerns. If it happens after hours, yo…" at bounding box center [729, 529] width 488 height 68
click at [657, 502] on textarea "Hi {{first_name}}, regarding your noise concerns. If it happens after hours, yo…" at bounding box center [729, 529] width 488 height 68
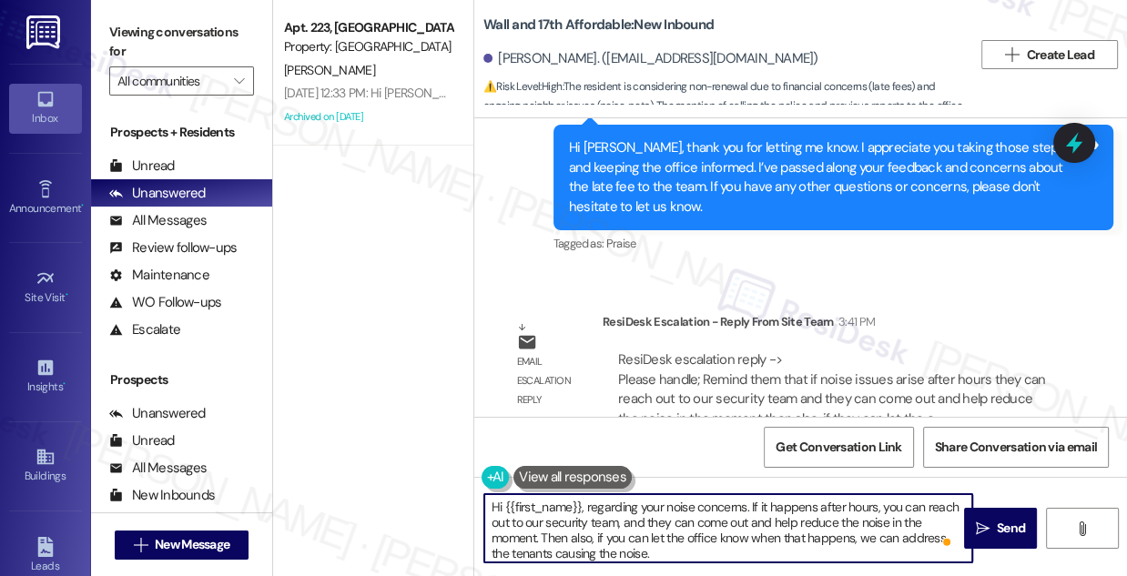
click at [657, 502] on textarea "Hi {{first_name}}, regarding your noise concerns. If it happens after hours, yo…" at bounding box center [729, 529] width 488 height 68
click at [637, 519] on textarea "Hi {{first_name}}, regarding your noise concerns. If it happens after hours, yo…" at bounding box center [729, 529] width 488 height 68
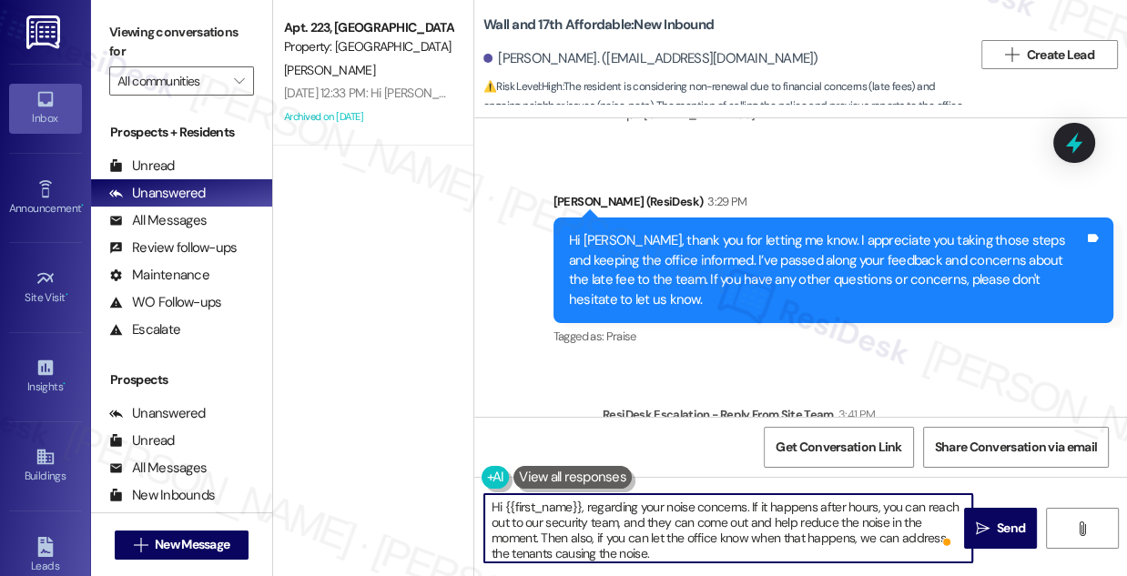
scroll to position [2159, 0]
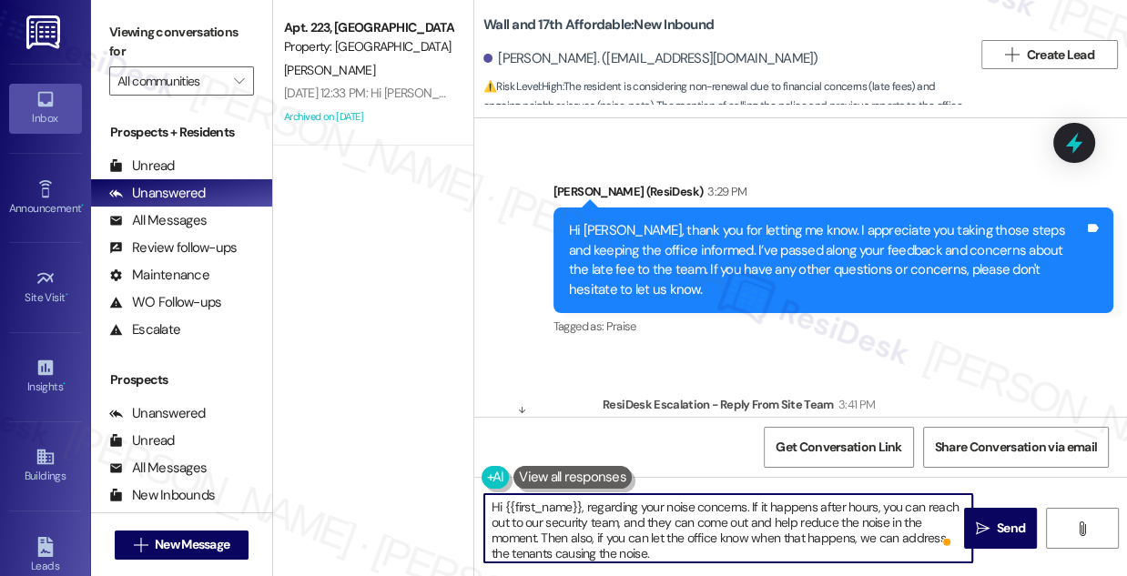
click at [726, 221] on div "Hi [PERSON_NAME], thank you for letting me know. I appreciate you taking those …" at bounding box center [826, 260] width 515 height 78
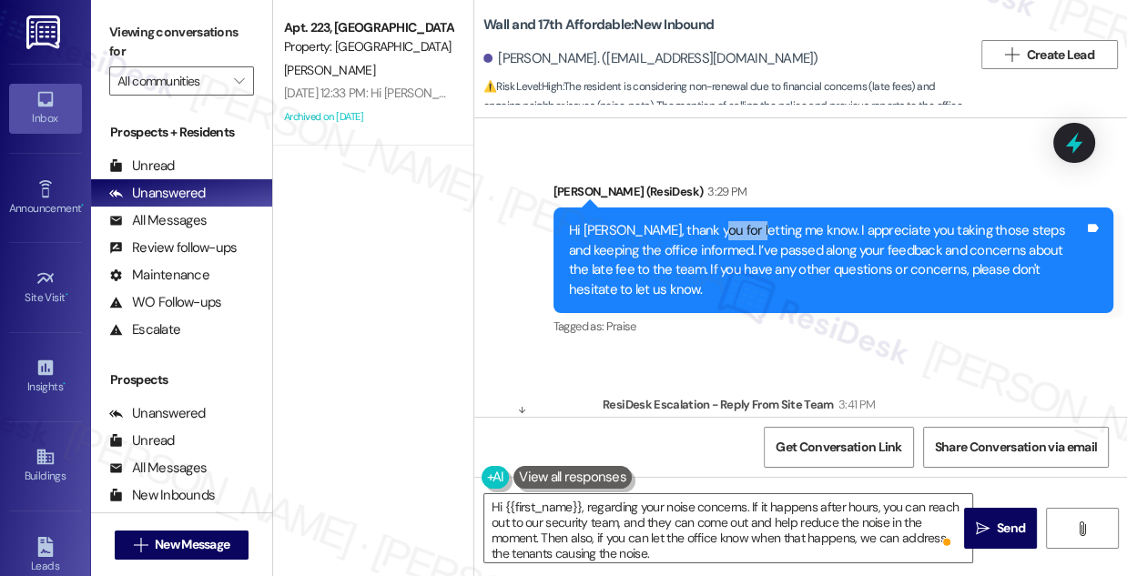
click at [726, 221] on div "Hi [PERSON_NAME], thank you for letting me know. I appreciate you taking those …" at bounding box center [826, 260] width 515 height 78
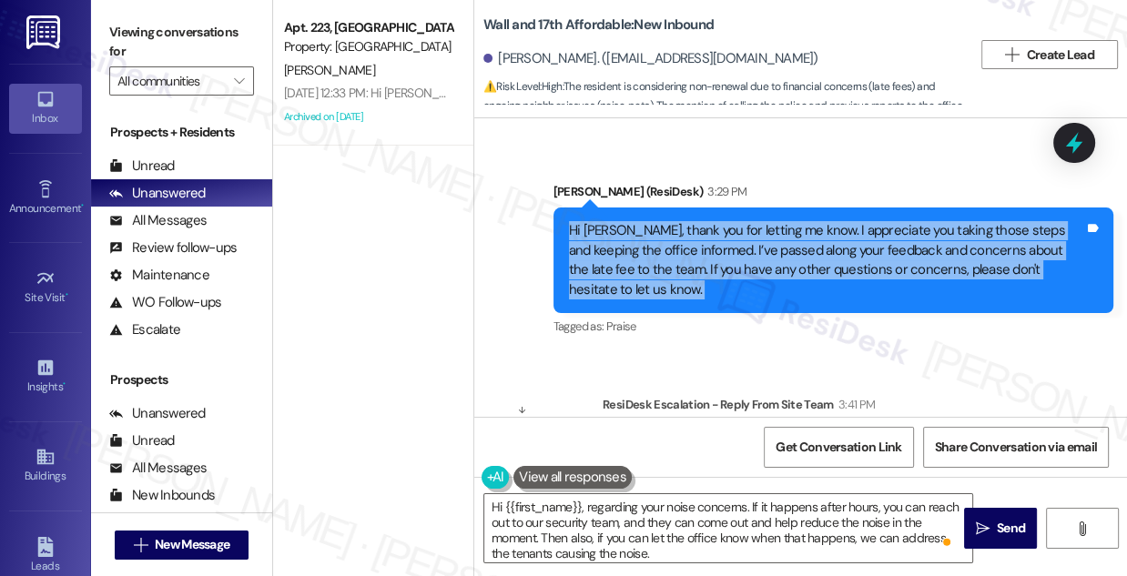
click at [726, 221] on div "Hi [PERSON_NAME], thank you for letting me know. I appreciate you taking those …" at bounding box center [826, 260] width 515 height 78
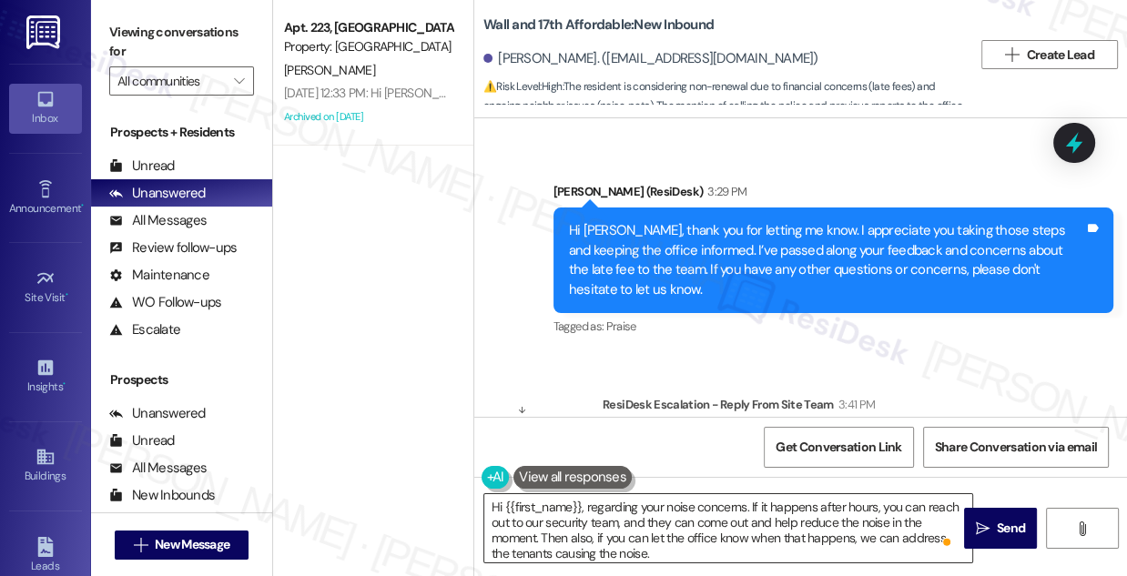
click at [638, 519] on textarea "Hi {{first_name}}, regarding your noise concerns. If it happens after hours, yo…" at bounding box center [729, 529] width 488 height 68
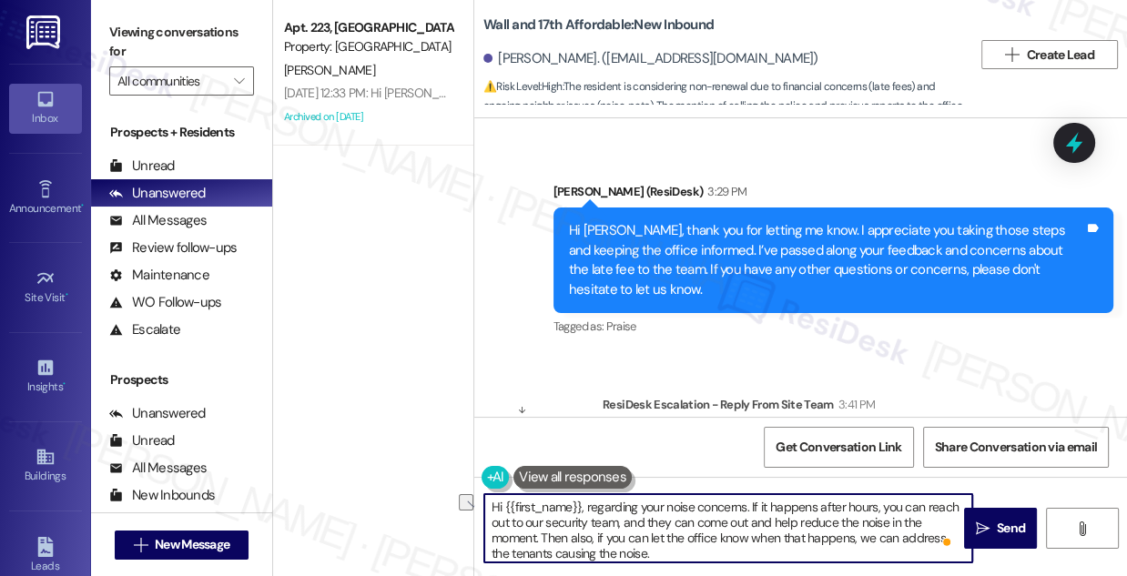
drag, startPoint x: 589, startPoint y: 505, endPoint x: 477, endPoint y: 505, distance: 112.0
click at [477, 505] on div "Hi {{first_name}}, regarding your noise concerns. If it happens after hours, yo…" at bounding box center [719, 529] width 490 height 70
click at [573, 519] on textarea "Regarding your noise concerns. If it happens after hours, you can reach out to …" at bounding box center [729, 529] width 488 height 68
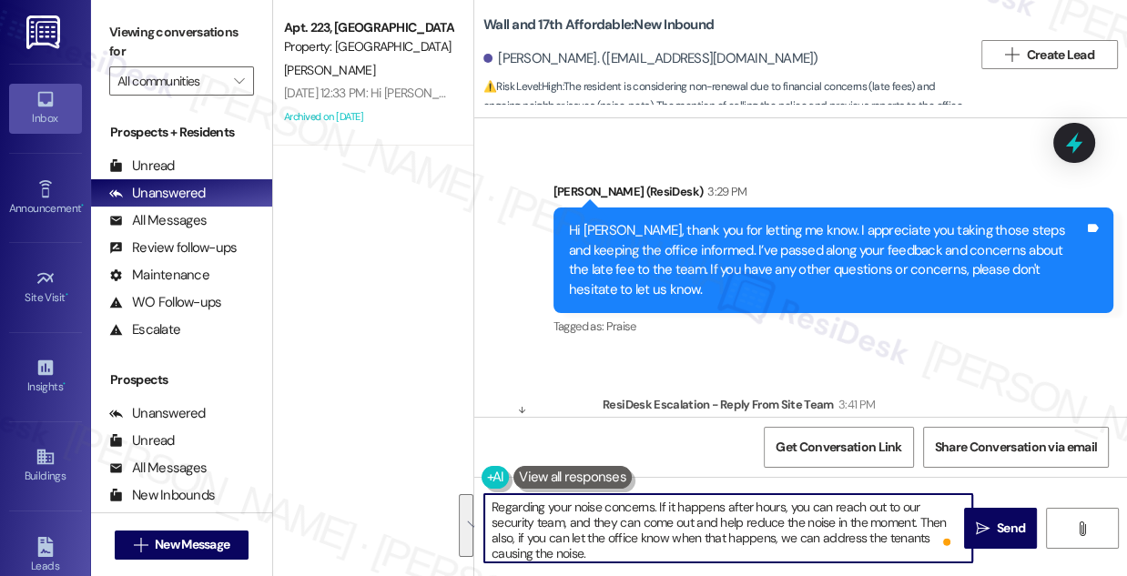
type textarea "Regarding your noise concerns. If it happens after hours, you can reach out to …"
click at [606, 519] on textarea "Regarding your noise concerns. If it happens after hours, you can reach out to …" at bounding box center [729, 529] width 488 height 68
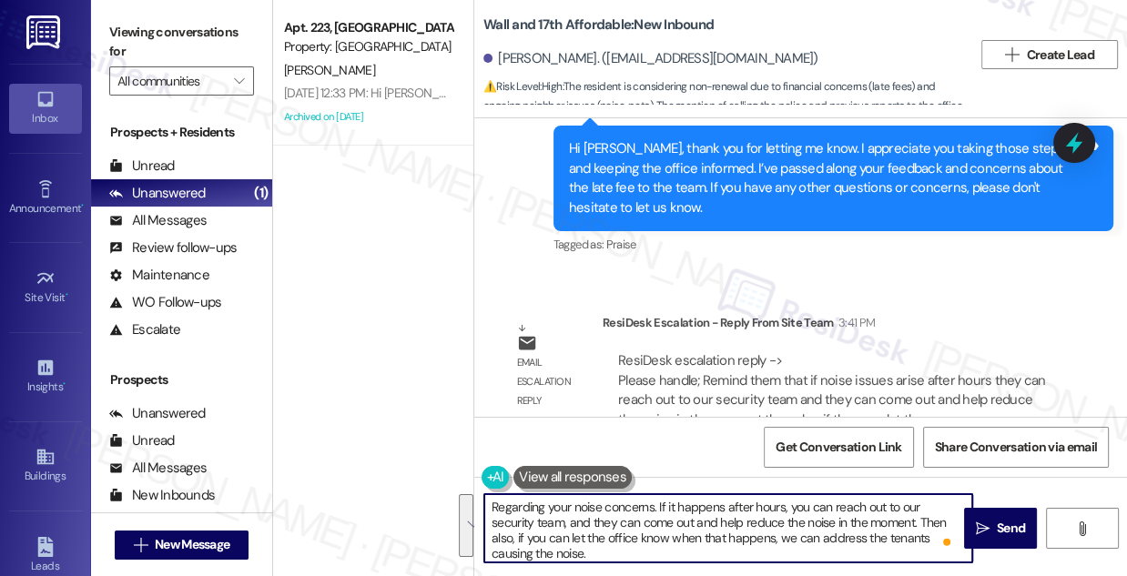
scroll to position [2242, 0]
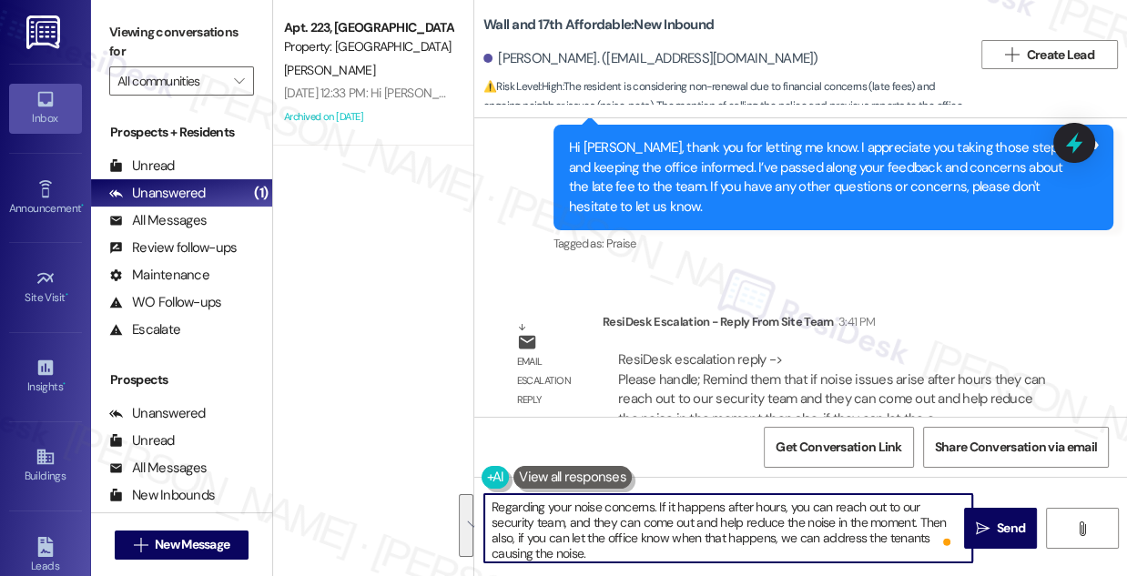
click at [663, 524] on textarea "Regarding your noise concerns. If it happens after hours, you can reach out to …" at bounding box center [729, 529] width 488 height 68
click at [663, 502] on textarea "Regarding your noise concerns. If it happens after hours, you can reach out to …" at bounding box center [729, 529] width 488 height 68
click at [658, 505] on textarea "Regarding your noise concerns. If it happens after hours, you can reach out to …" at bounding box center [729, 529] width 488 height 68
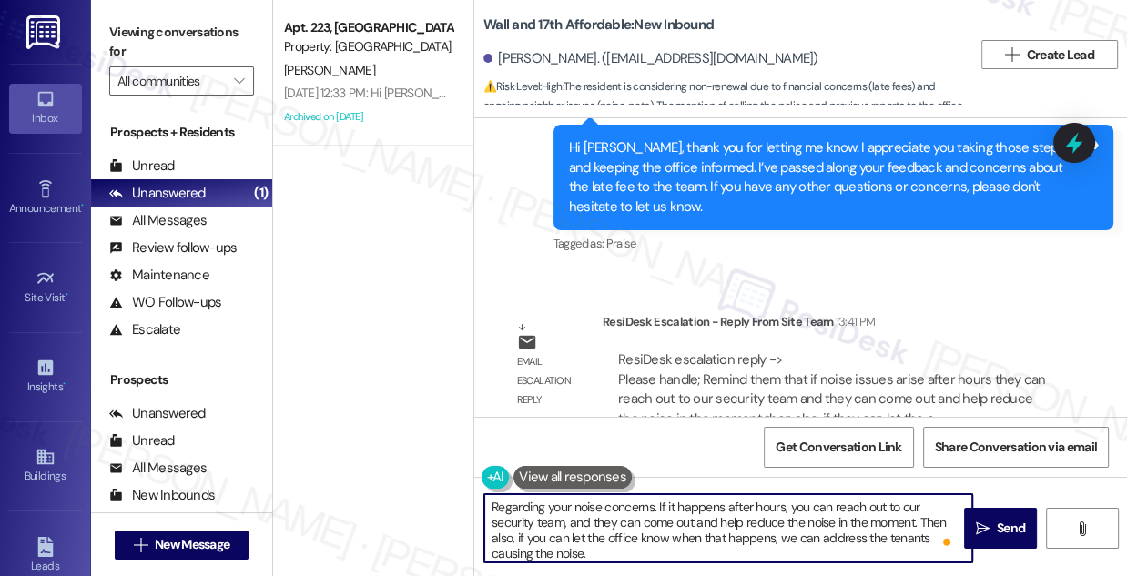
click at [658, 505] on textarea "Regarding your noise concerns. If it happens after hours, you can reach out to …" at bounding box center [729, 529] width 488 height 68
click at [680, 513] on textarea "Regarding your noise concerns. If it happens after hours, you can reach out to …" at bounding box center [729, 529] width 488 height 68
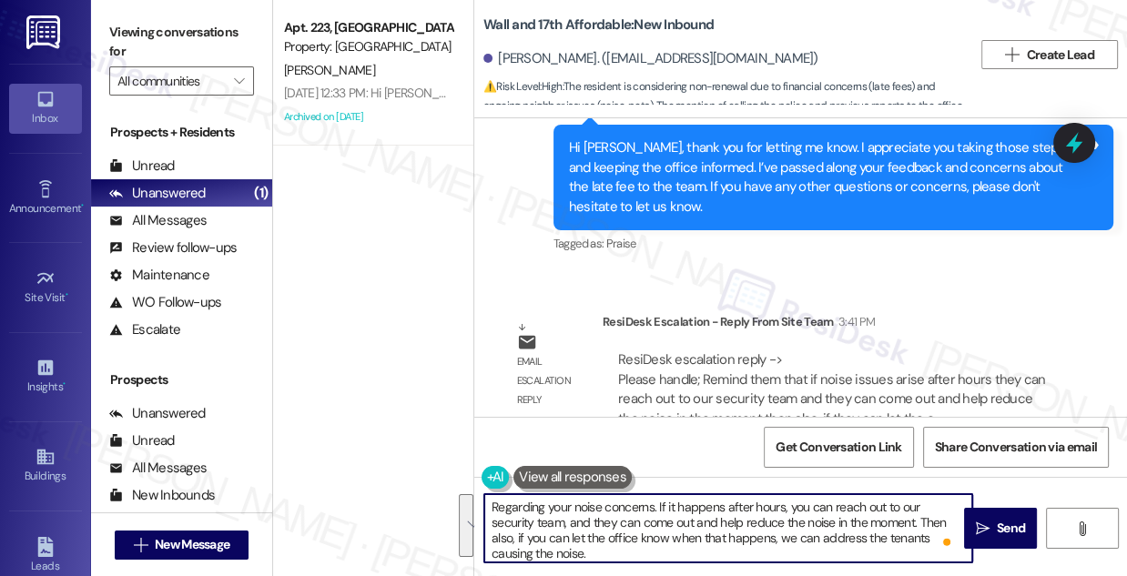
click at [765, 528] on textarea "Regarding your noise concerns. If it happens after hours, you can reach out to …" at bounding box center [729, 529] width 488 height 68
click at [707, 546] on textarea "Regarding your noise concerns. If it happens after hours, you can reach out to …" at bounding box center [729, 529] width 488 height 68
click at [734, 531] on textarea "Regarding your noise concerns. If it happens after hours, you can reach out to …" at bounding box center [729, 529] width 488 height 68
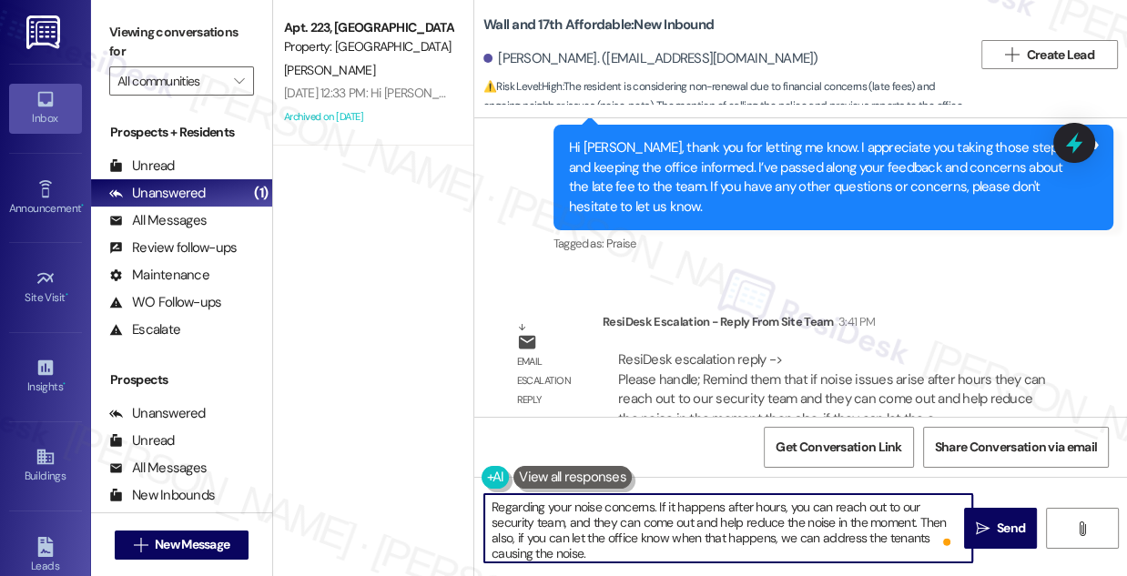
click at [734, 531] on textarea "Regarding your noise concerns. If it happens after hours, you can reach out to …" at bounding box center [729, 529] width 488 height 68
click at [657, 556] on textarea "Regarding your noise concerns. If it happens after hours, you can reach out to …" at bounding box center [729, 529] width 488 height 68
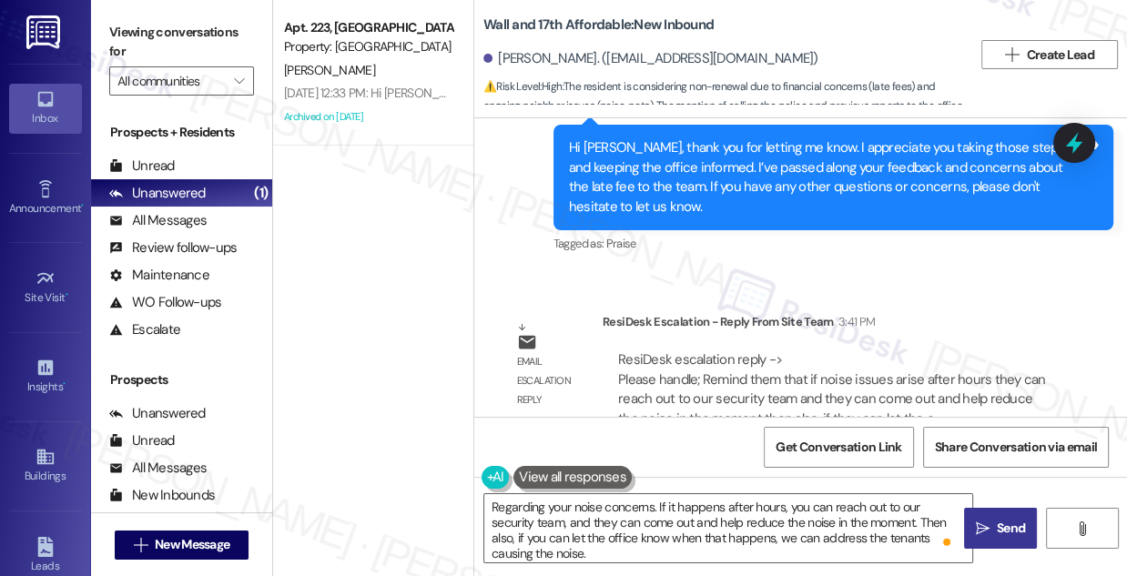
click at [1000, 543] on button " Send" at bounding box center [1000, 528] width 73 height 41
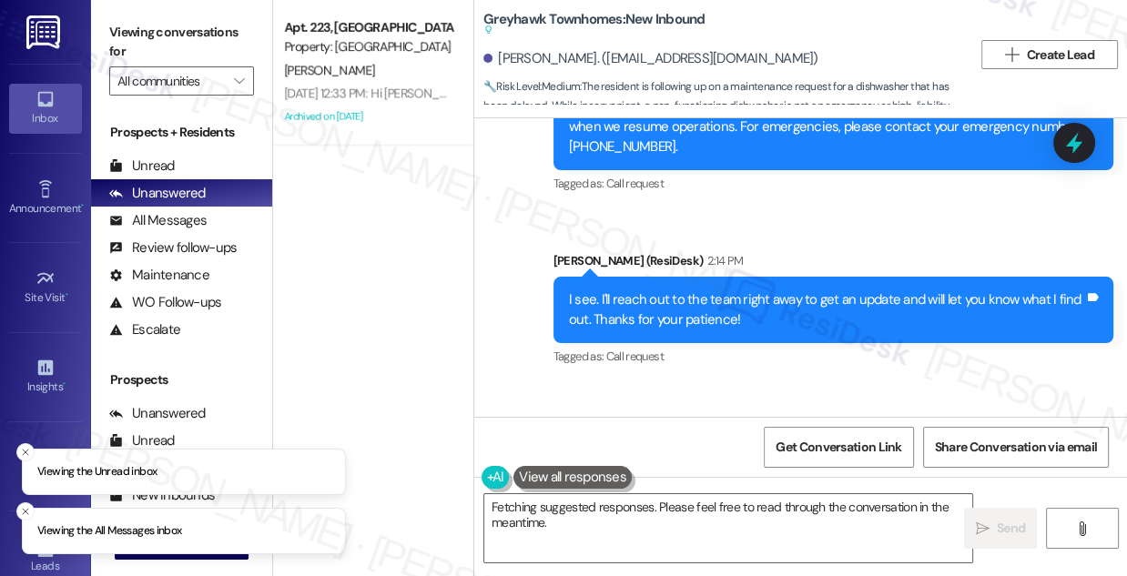
scroll to position [942, 0]
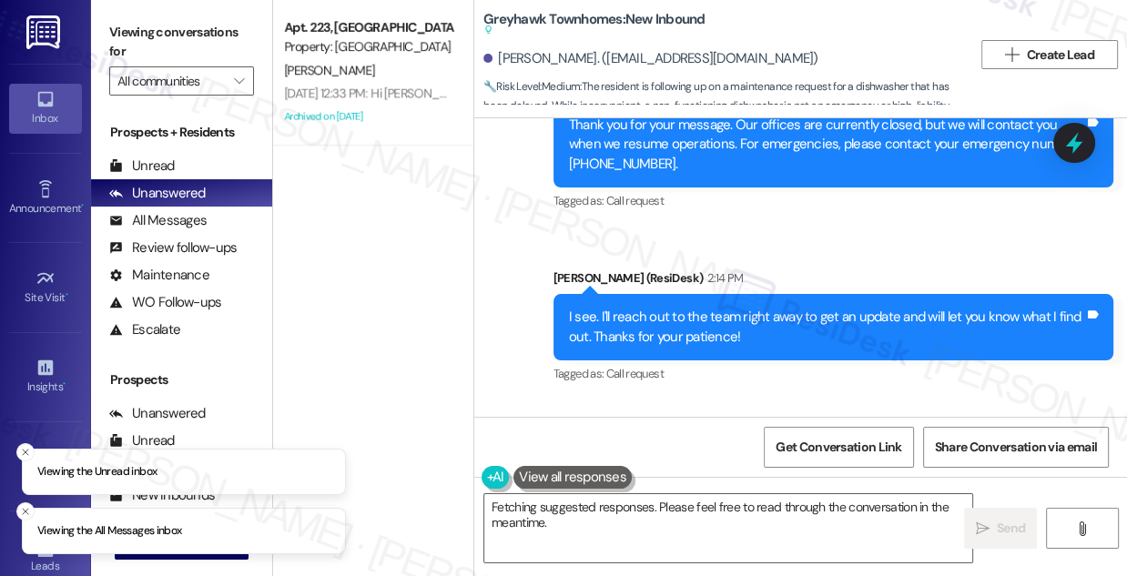
click at [695, 321] on div "I see. I'll reach out to the team right away to get an update and will let you …" at bounding box center [826, 327] width 515 height 39
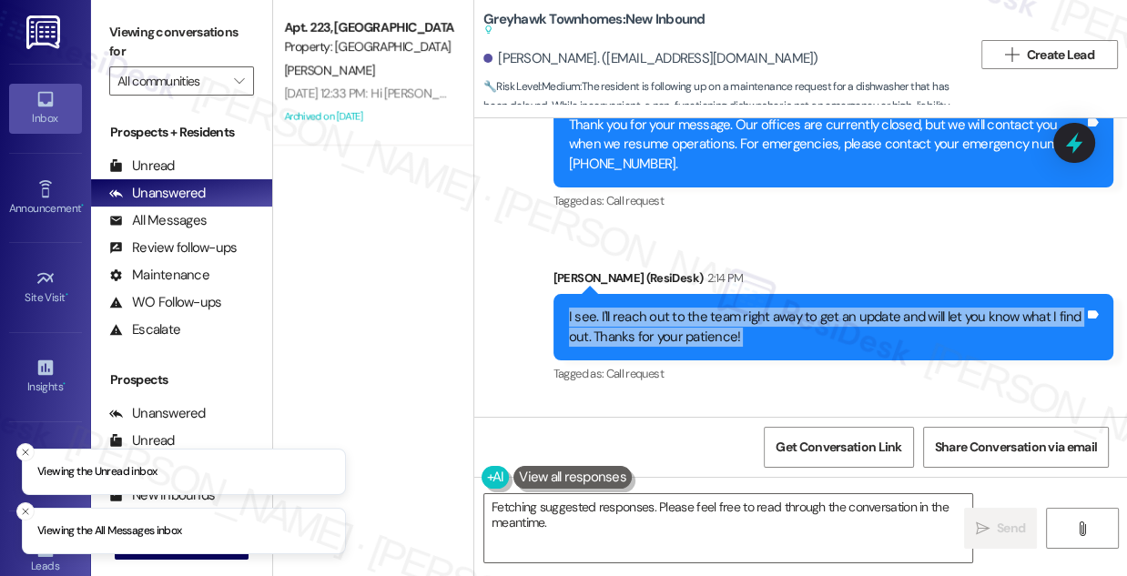
click at [695, 321] on div "I see. I'll reach out to the team right away to get an update and will let you …" at bounding box center [826, 327] width 515 height 39
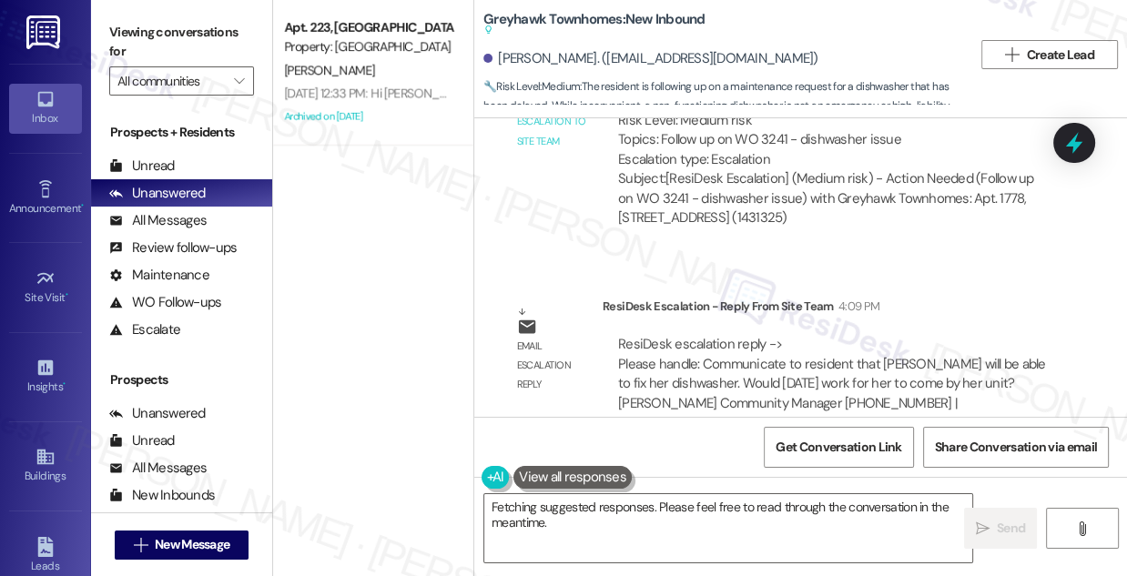
scroll to position [1355, 0]
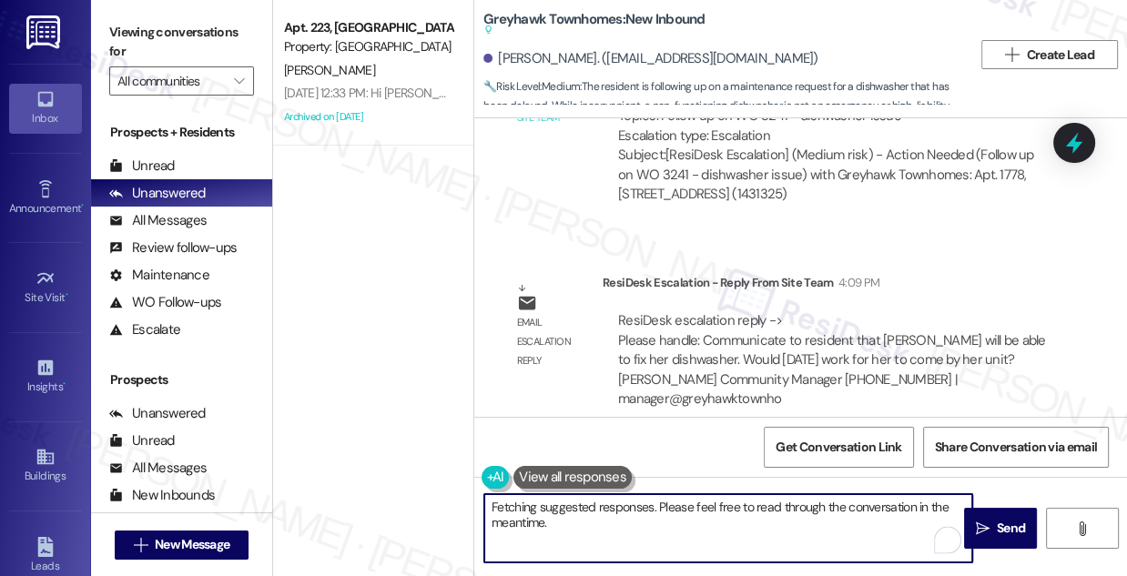
drag, startPoint x: 653, startPoint y: 512, endPoint x: 585, endPoint y: 506, distance: 68.5
click at [585, 506] on textarea "Hi {{first_name}}, I'm following up on your dishwasher. I'll check in with the …" at bounding box center [729, 529] width 488 height 68
paste textarea "Chris will be able to fix her dishwasher. Would Friday work for her to come by …"
click at [586, 506] on textarea "Hi {{first_name}}, Chris will be able to fix her dishwasher. Would Friday work …" at bounding box center [729, 529] width 488 height 68
click at [864, 509] on textarea "Hi {{first_name}}, quick update from the team! Chris will be able to fix her di…" at bounding box center [729, 529] width 488 height 68
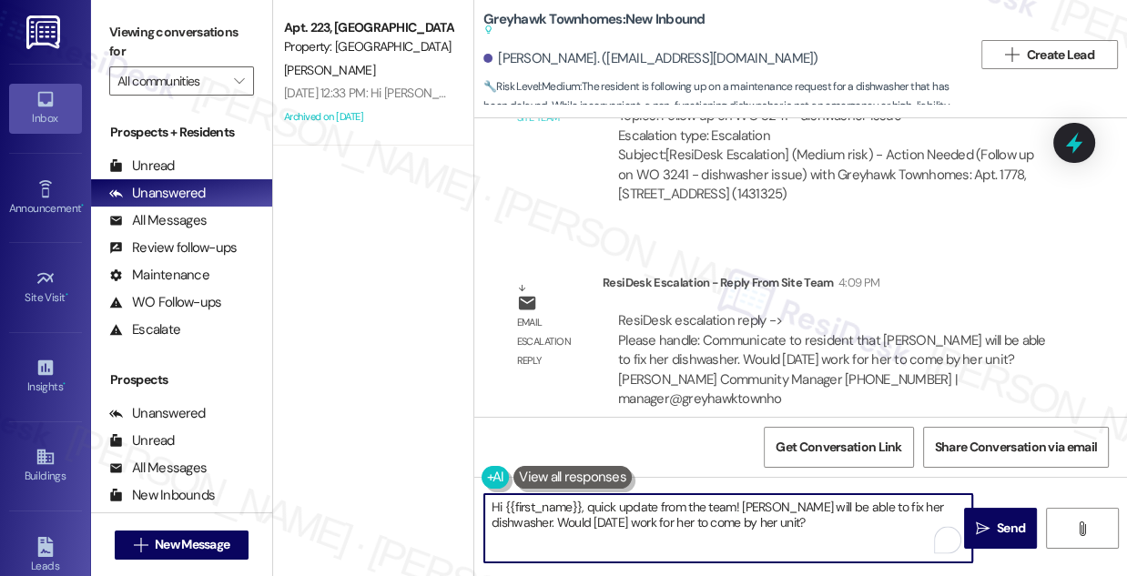
click at [864, 509] on textarea "Hi {{first_name}}, quick update from the team! Chris will be able to fix her di…" at bounding box center [729, 529] width 488 height 68
click at [794, 527] on textarea "Hi {{first_name}}, quick update from the team! Chris will be able to fix your d…" at bounding box center [729, 529] width 488 height 68
click at [614, 517] on textarea "Hi {{first_name}}, quick update from the team! Chris will be able to fix your d…" at bounding box center [729, 529] width 488 height 68
click at [701, 521] on textarea "Hi {{first_name}}, quick update from the team! Chris will be able to fix your d…" at bounding box center [729, 529] width 488 height 68
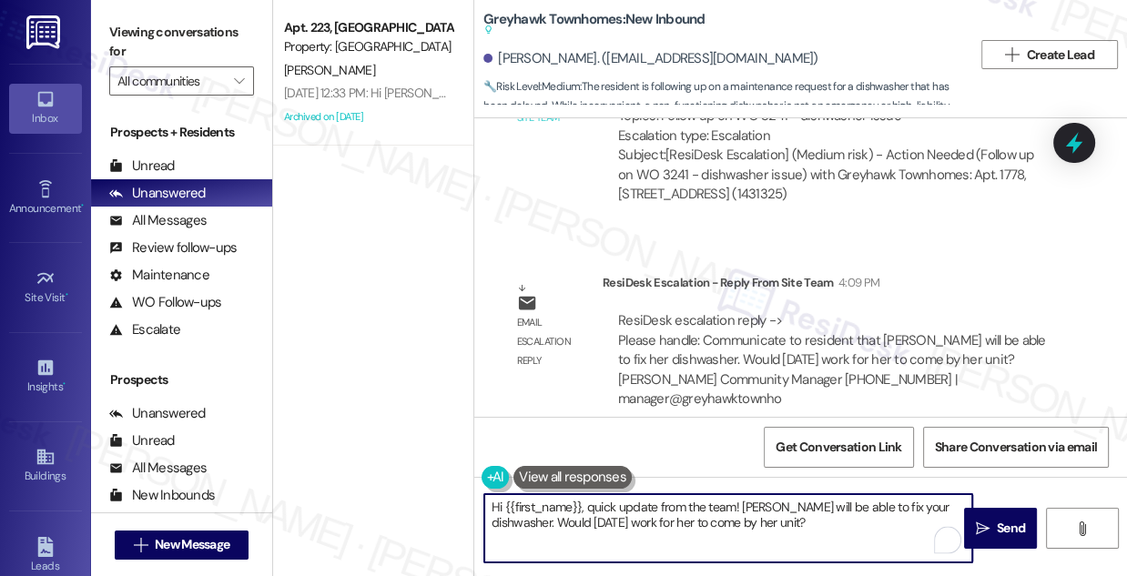
click at [701, 521] on textarea "Hi {{first_name}}, quick update from the team! Chris will be able to fix your d…" at bounding box center [729, 529] width 488 height 68
click at [729, 504] on textarea "Hi {{first_name}}, quick update from the team! Chris will be able to fix your d…" at bounding box center [729, 529] width 488 height 68
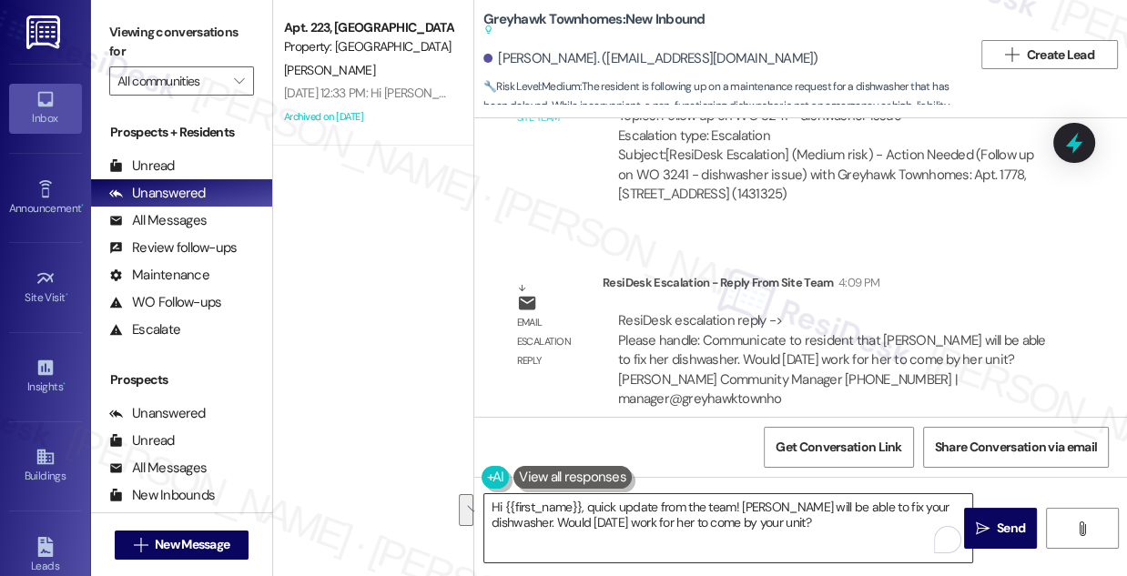
click at [838, 524] on textarea "Hi {{first_name}}, quick update from the team! Chris will be able to fix your d…" at bounding box center [729, 529] width 488 height 68
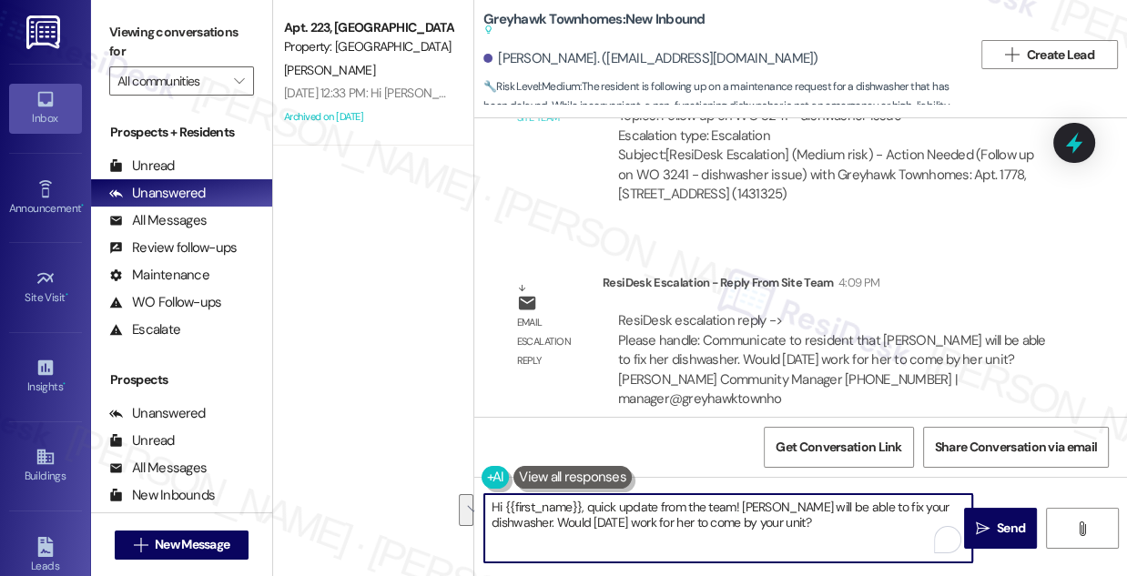
click at [838, 524] on textarea "Hi {{first_name}}, quick update from the team! Chris will be able to fix your d…" at bounding box center [729, 529] width 488 height 68
click at [612, 519] on textarea "Hi {{first_name}}, quick update from the team! Chris will be able to fix your d…" at bounding box center [729, 529] width 488 height 68
click at [692, 518] on textarea "Hi {{first_name}}, quick update from the team! Chris will be able to fix your d…" at bounding box center [729, 529] width 488 height 68
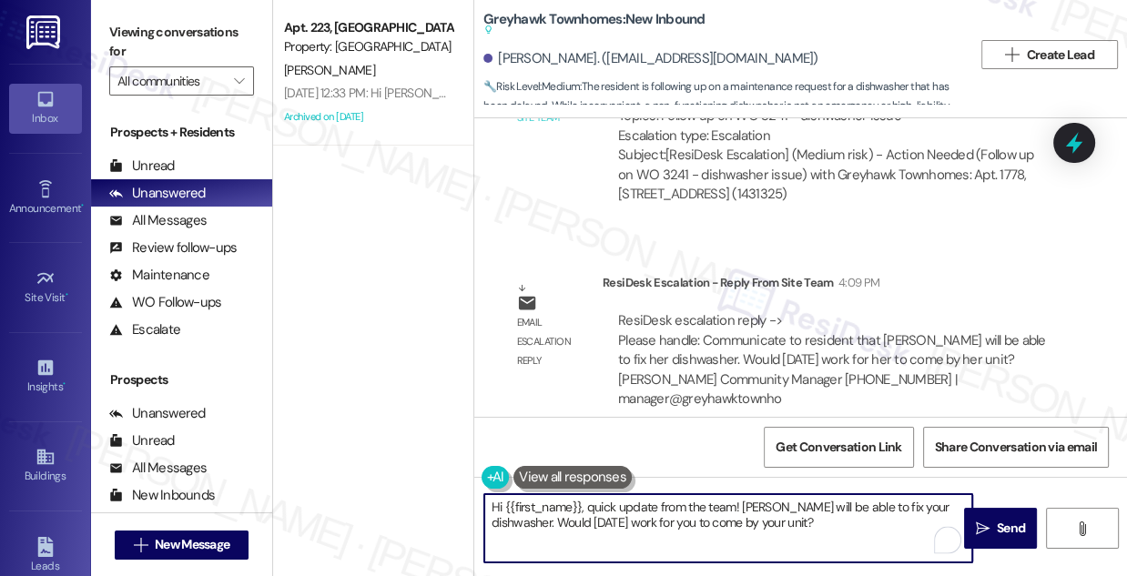
click at [692, 518] on textarea "Hi {{first_name}}, quick update from the team! Chris will be able to fix your d…" at bounding box center [729, 529] width 488 height 68
click at [770, 531] on textarea "Hi {{first_name}}, quick update from the team! Chris will be able to fix your d…" at bounding box center [729, 529] width 488 height 68
type textarea "Hi {{first_name}}, quick update from the team! Chris will be able to fix your d…"
click at [997, 526] on span "Send" at bounding box center [1011, 528] width 28 height 19
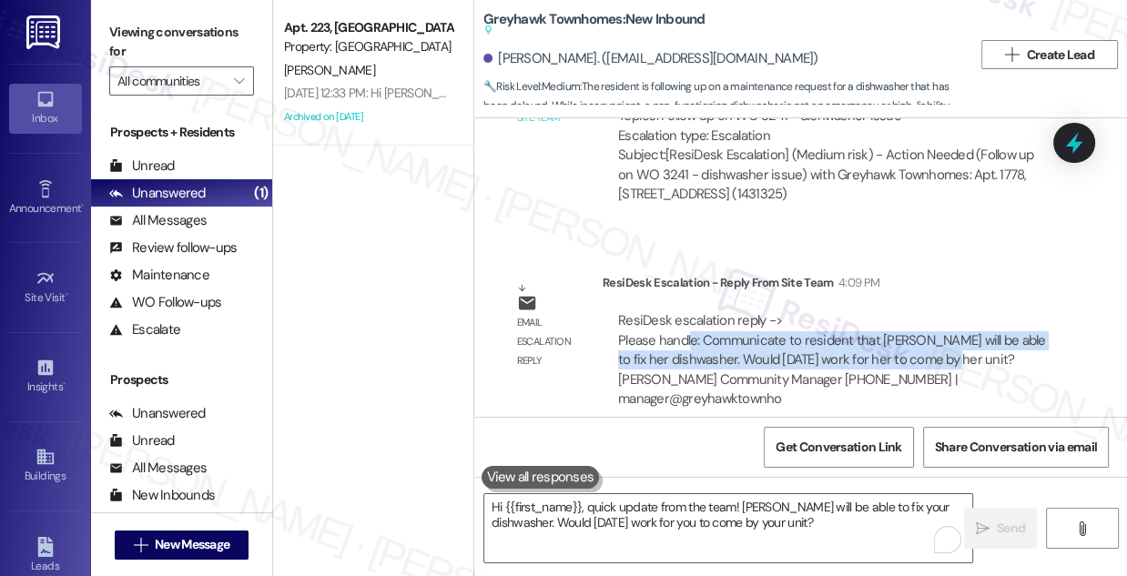
drag, startPoint x: 738, startPoint y: 334, endPoint x: 944, endPoint y: 352, distance: 207.5
click at [944, 352] on div "ResiDesk escalation reply -> Please handle: Communicate to resident that Chris …" at bounding box center [832, 359] width 428 height 97
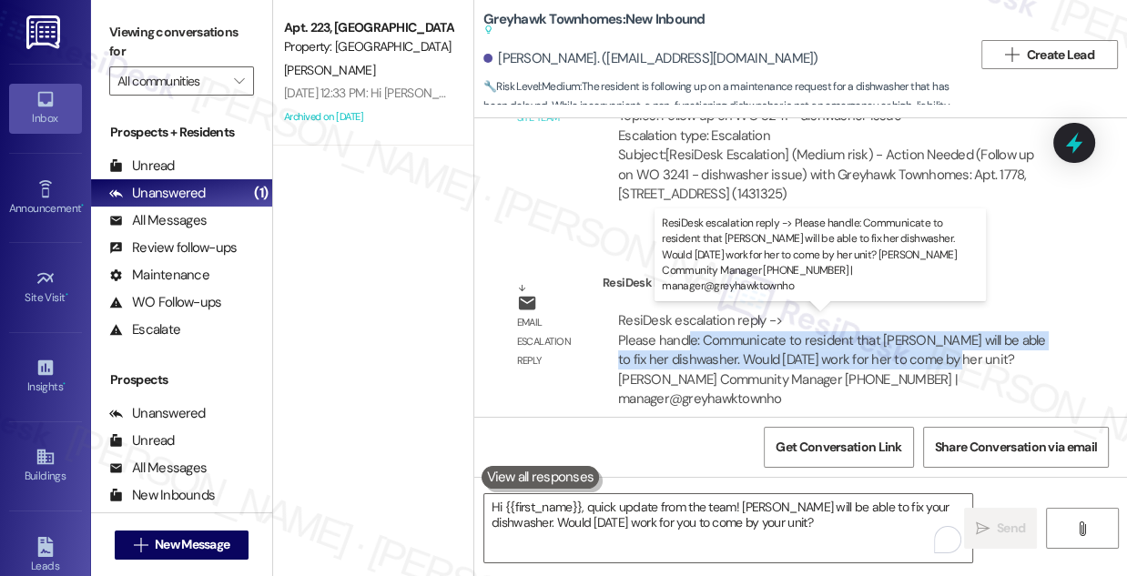
click at [938, 352] on div "ResiDesk escalation reply -> Please handle: Communicate to resident that Chris …" at bounding box center [832, 359] width 428 height 97
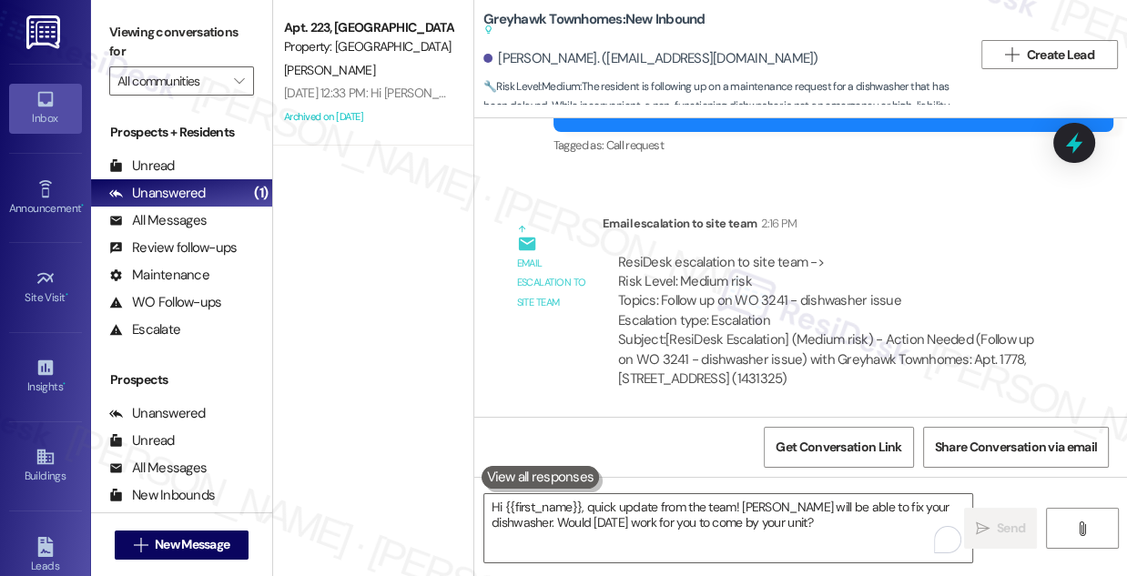
scroll to position [942, 0]
